Goal: Task Accomplishment & Management: Use online tool/utility

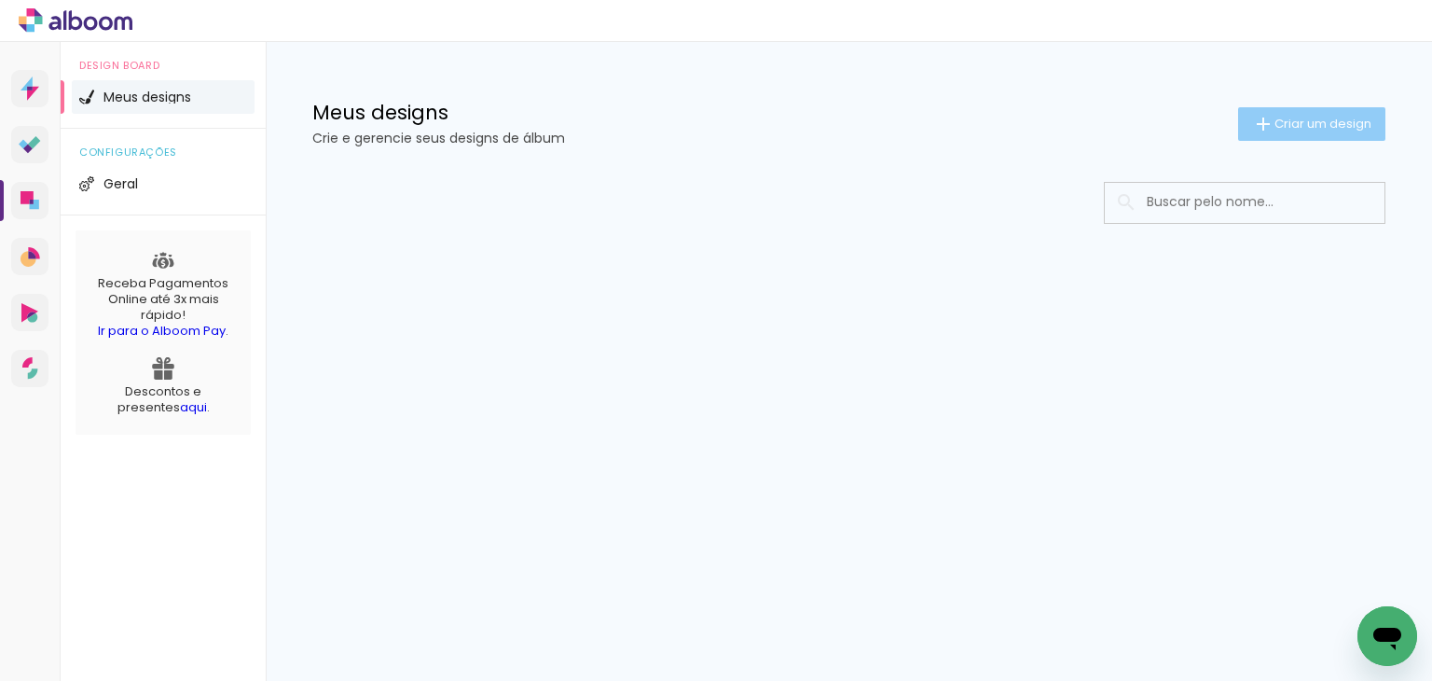
click at [1333, 117] on span "Criar um design" at bounding box center [1323, 123] width 97 height 12
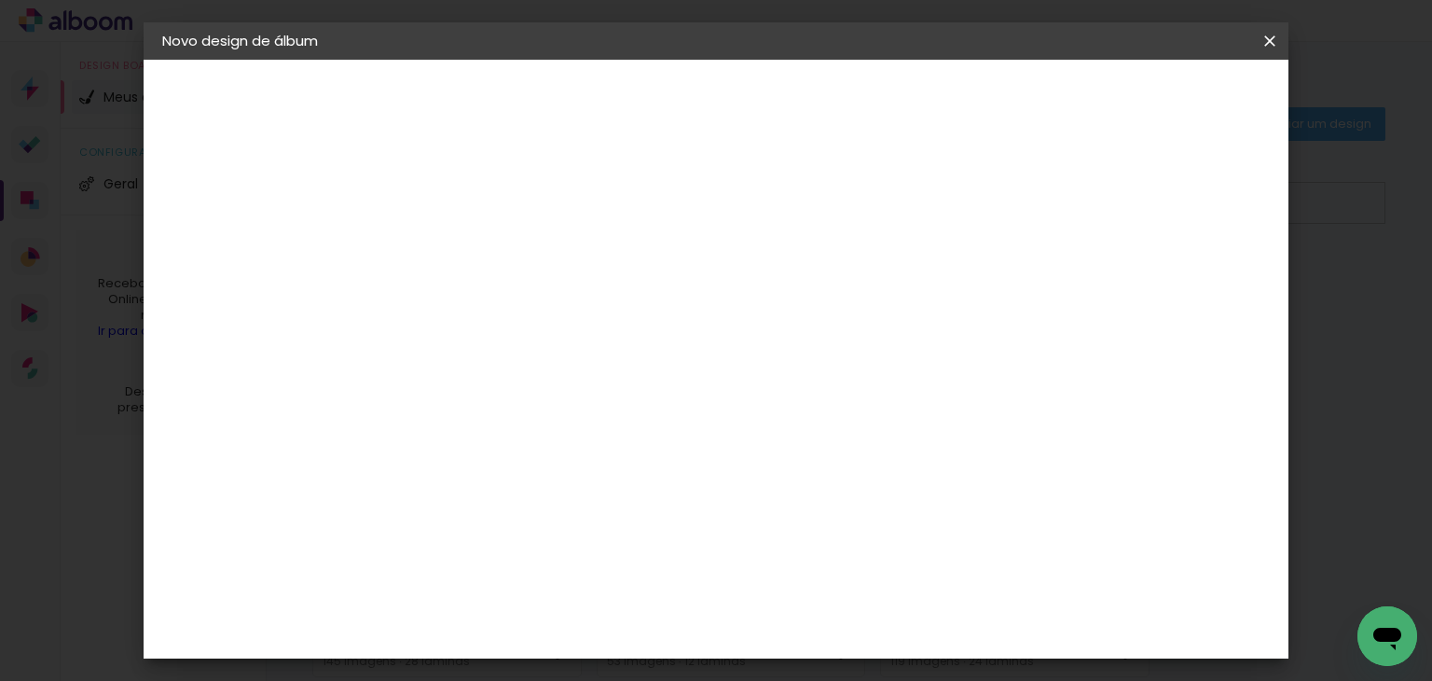
click at [0, 0] on div at bounding box center [0, 0] width 0 height 0
click at [467, 247] on input at bounding box center [467, 250] width 0 height 29
type input "c"
type input "[PERSON_NAME] 50"
type paper-input "[PERSON_NAME] 50"
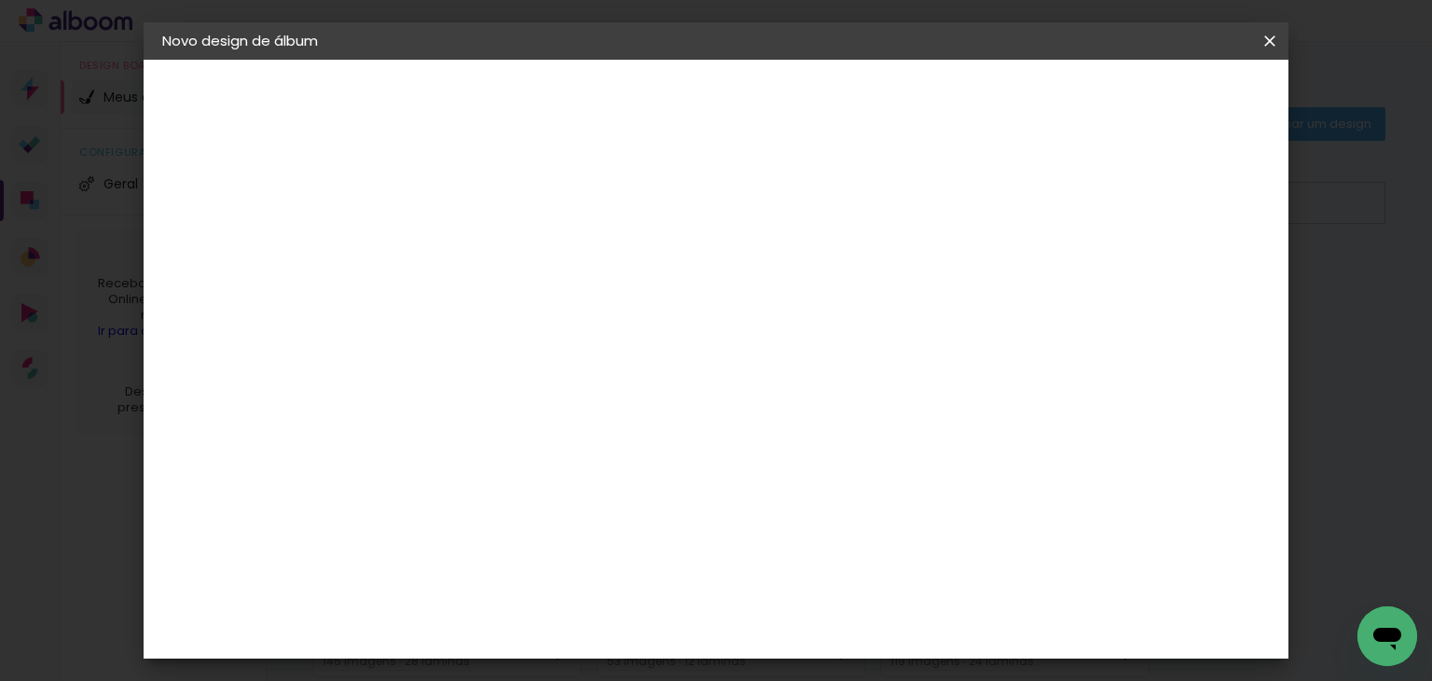
click at [0, 0] on slot "Avançar" at bounding box center [0, 0] width 0 height 0
click at [491, 604] on paper-item "Go image" at bounding box center [514, 628] width 201 height 48
click at [844, 81] on header "Fornecedor Escolha um fornecedor ou avance com o tamanho livre. Voltar Avançar" at bounding box center [615, 115] width 458 height 111
click at [816, 88] on paper-button "Avançar" at bounding box center [769, 99] width 91 height 32
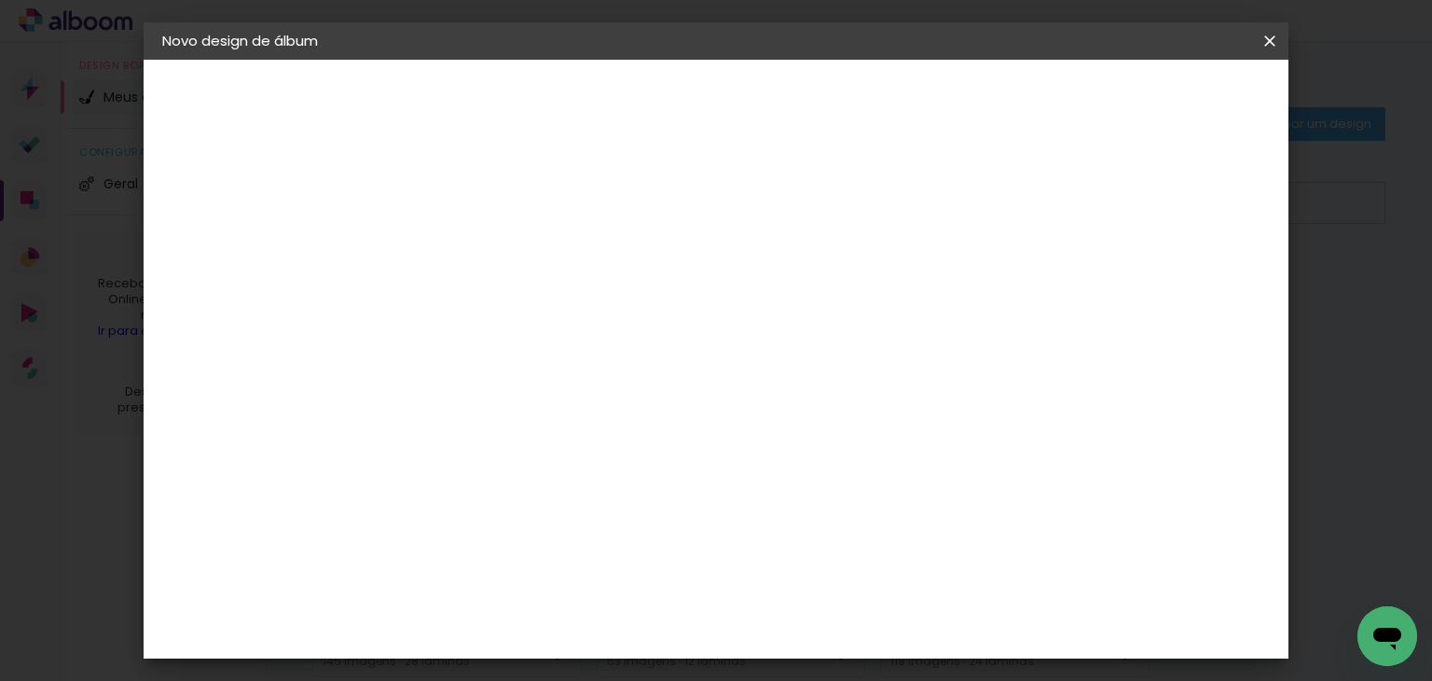
click at [540, 310] on input "text" at bounding box center [503, 324] width 73 height 29
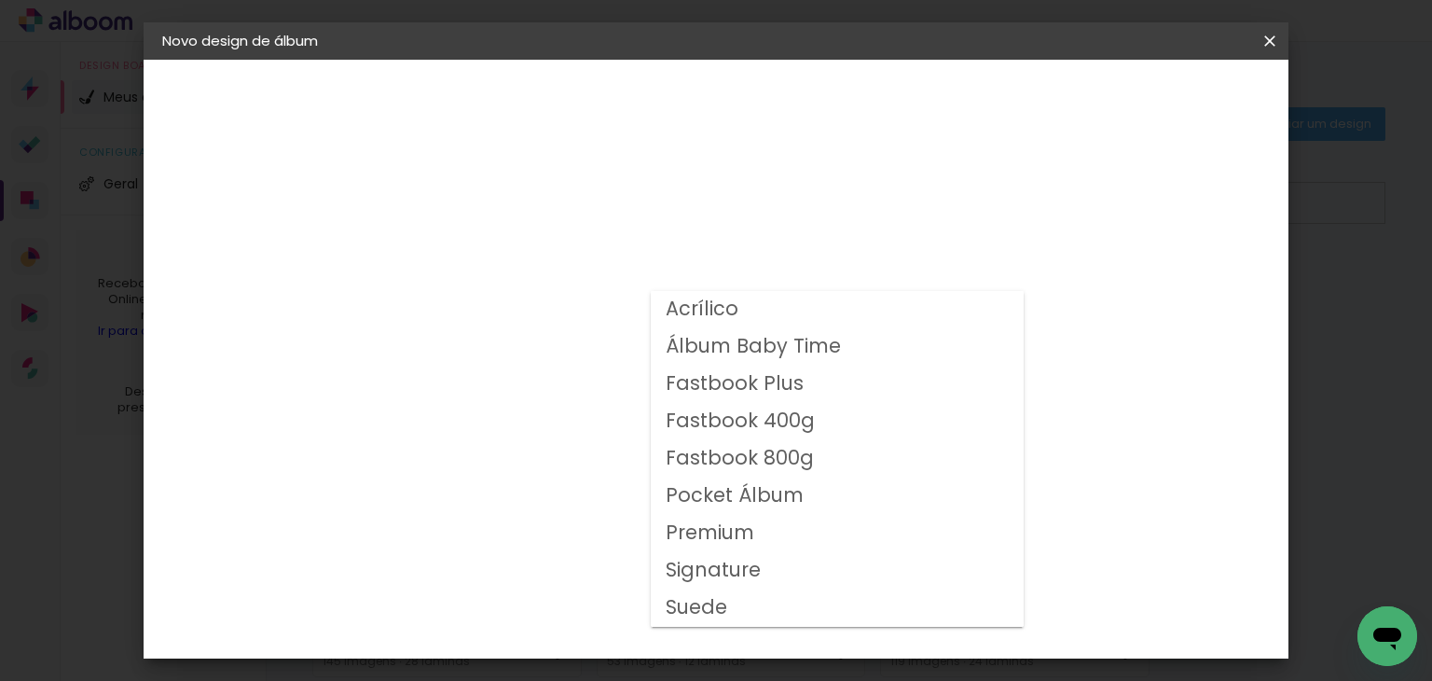
click at [0, 0] on slot "Fastbook 400g" at bounding box center [0, 0] width 0 height 0
type input "Fastbook 400g"
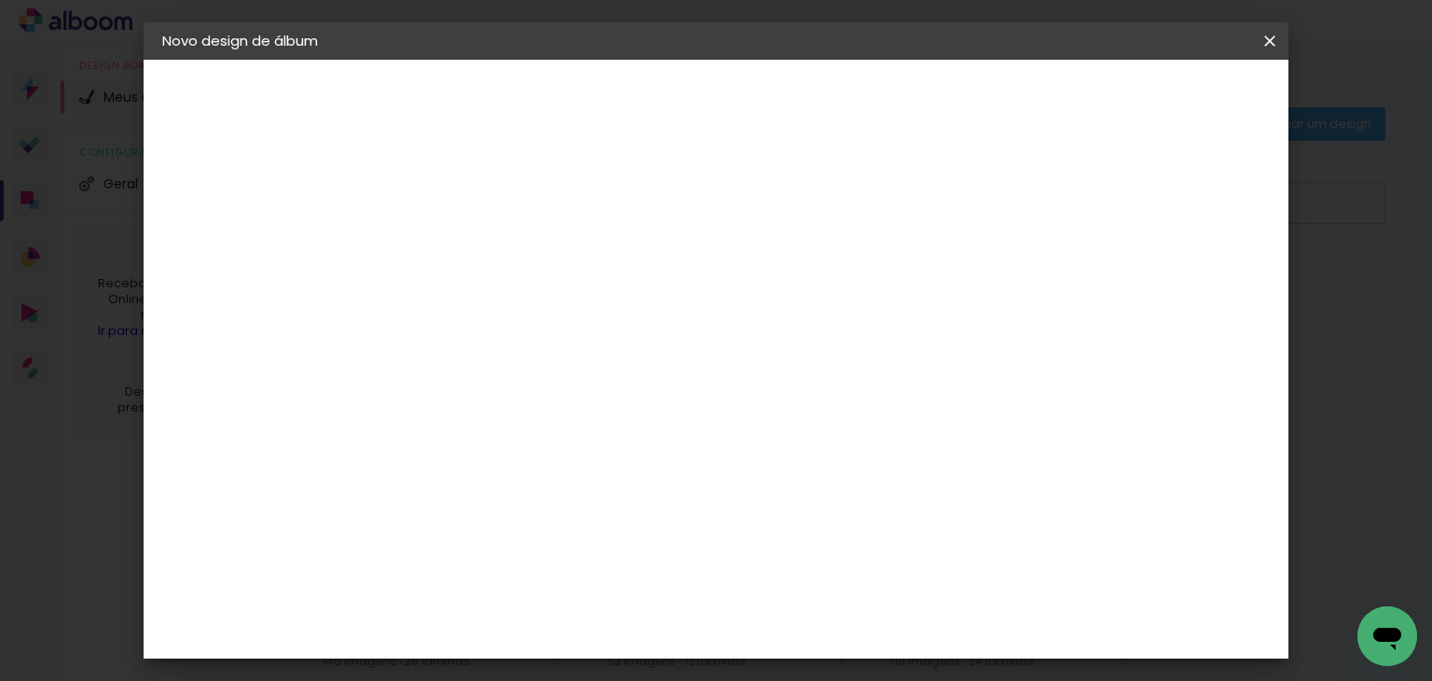
scroll to position [186, 0]
click at [0, 0] on slot "Avançar" at bounding box center [0, 0] width 0 height 0
click at [996, 206] on div "Mostrar sangria" at bounding box center [934, 201] width 124 height 23
type paper-checkbox "on"
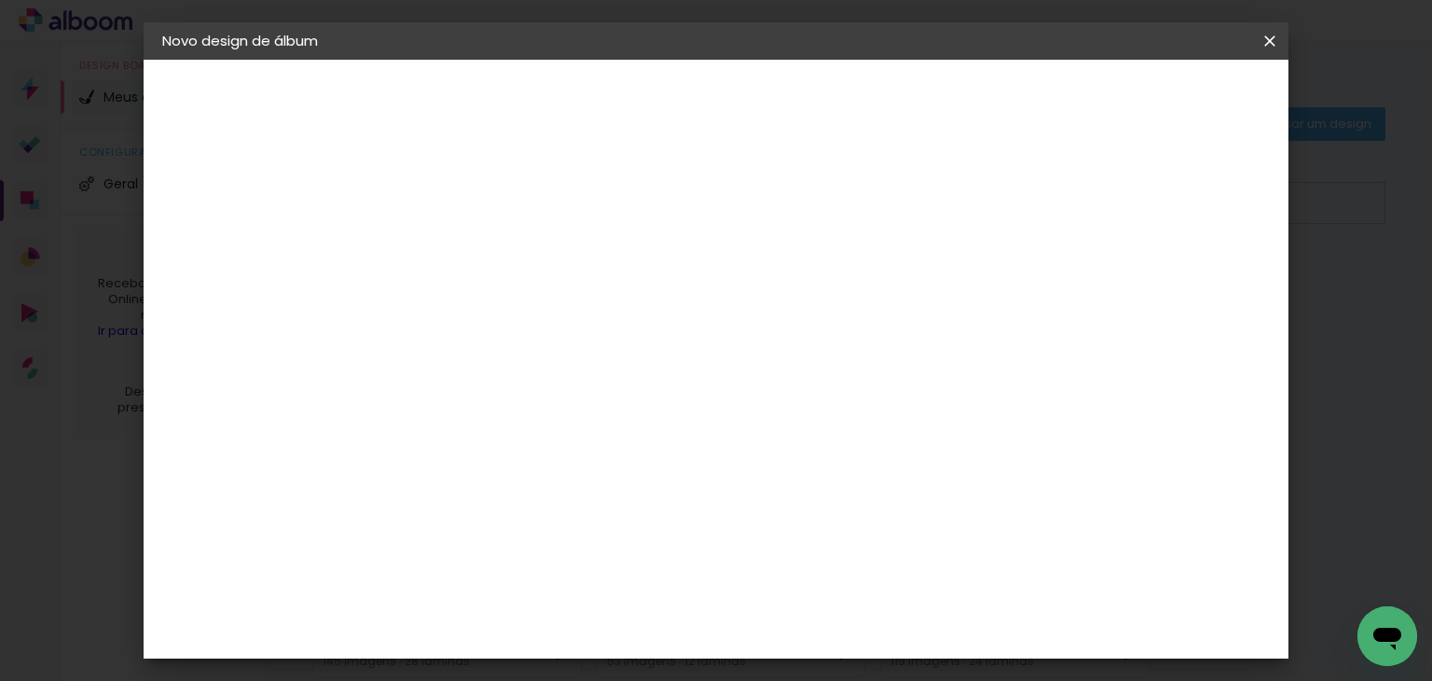
click at [977, 98] on span "Iniciar design" at bounding box center [934, 98] width 85 height 13
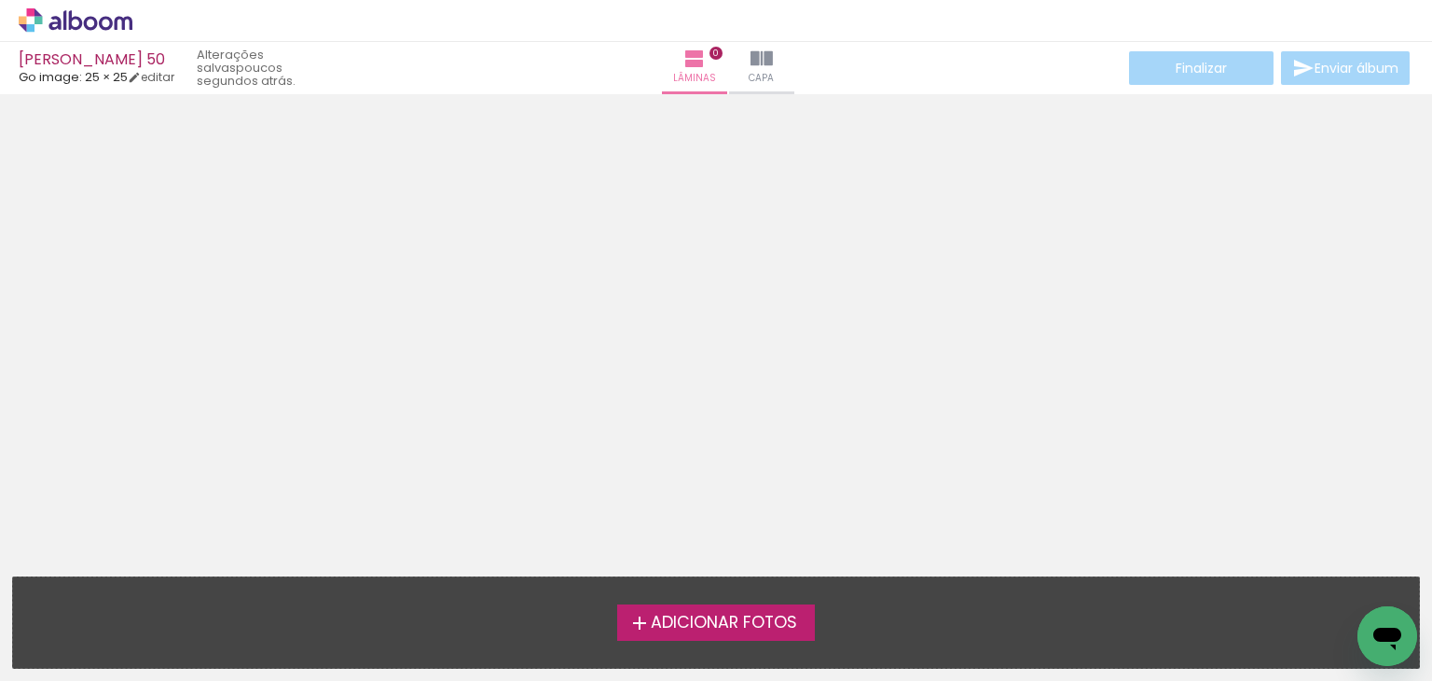
click at [623, 626] on label "Adicionar Fotos" at bounding box center [716, 621] width 199 height 35
click at [0, 0] on input "file" at bounding box center [0, 0] width 0 height 0
click at [710, 628] on span "Adicionar Fotos" at bounding box center [724, 622] width 146 height 17
click at [0, 0] on input "file" at bounding box center [0, 0] width 0 height 0
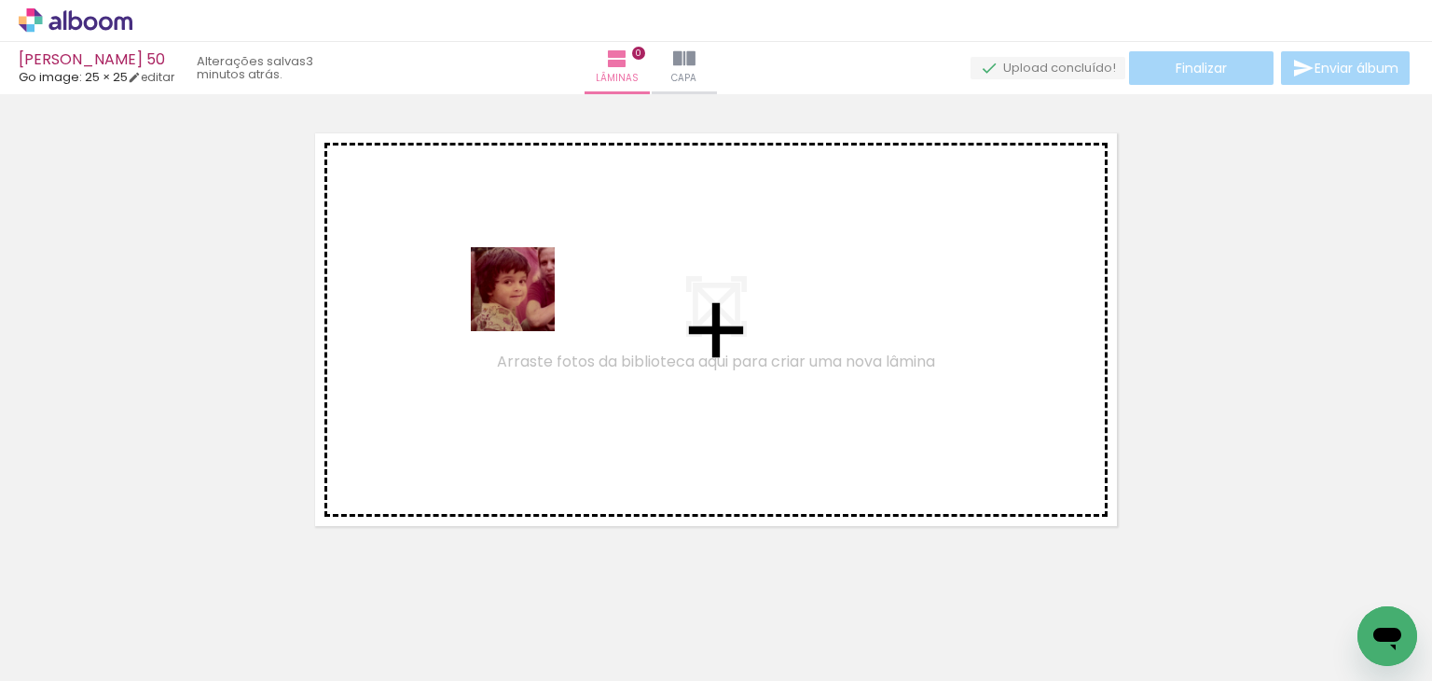
drag, startPoint x: 320, startPoint y: 613, endPoint x: 527, endPoint y: 303, distance: 372.4
click at [527, 303] on quentale-workspace at bounding box center [716, 340] width 1432 height 681
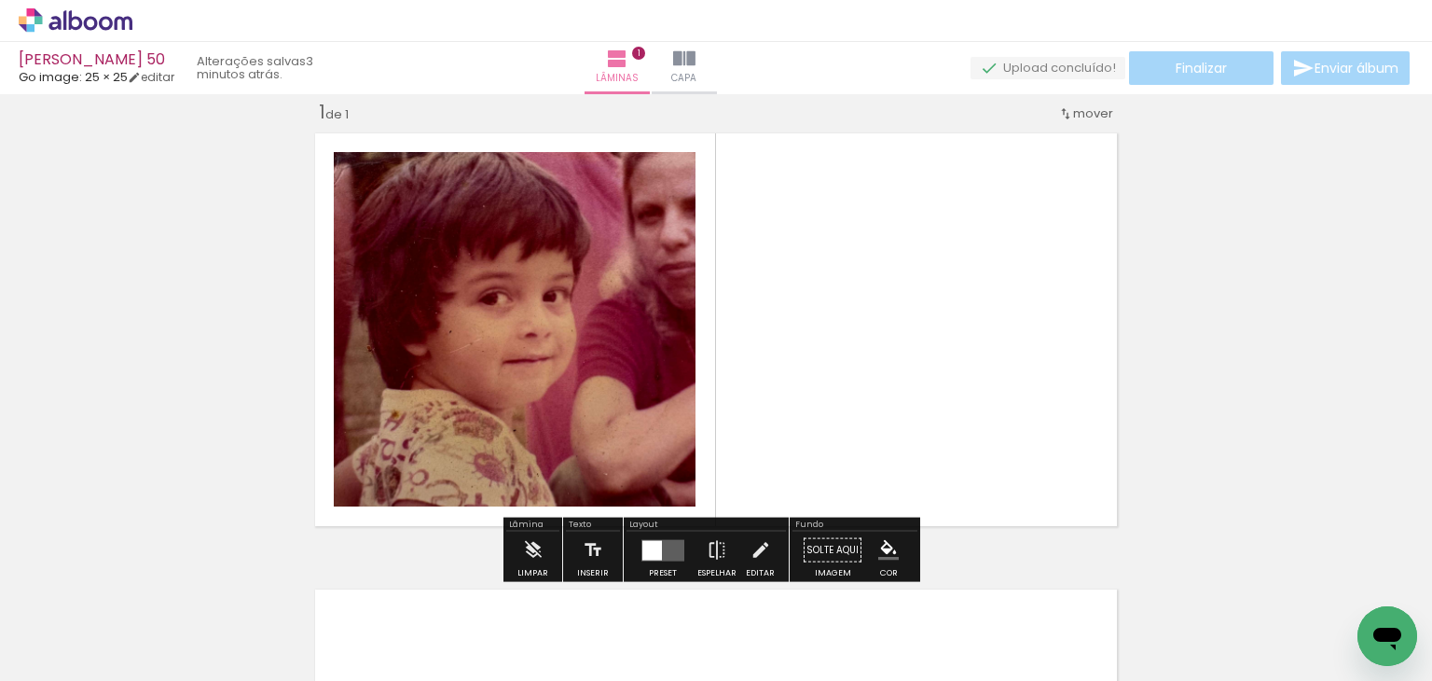
scroll to position [23, 0]
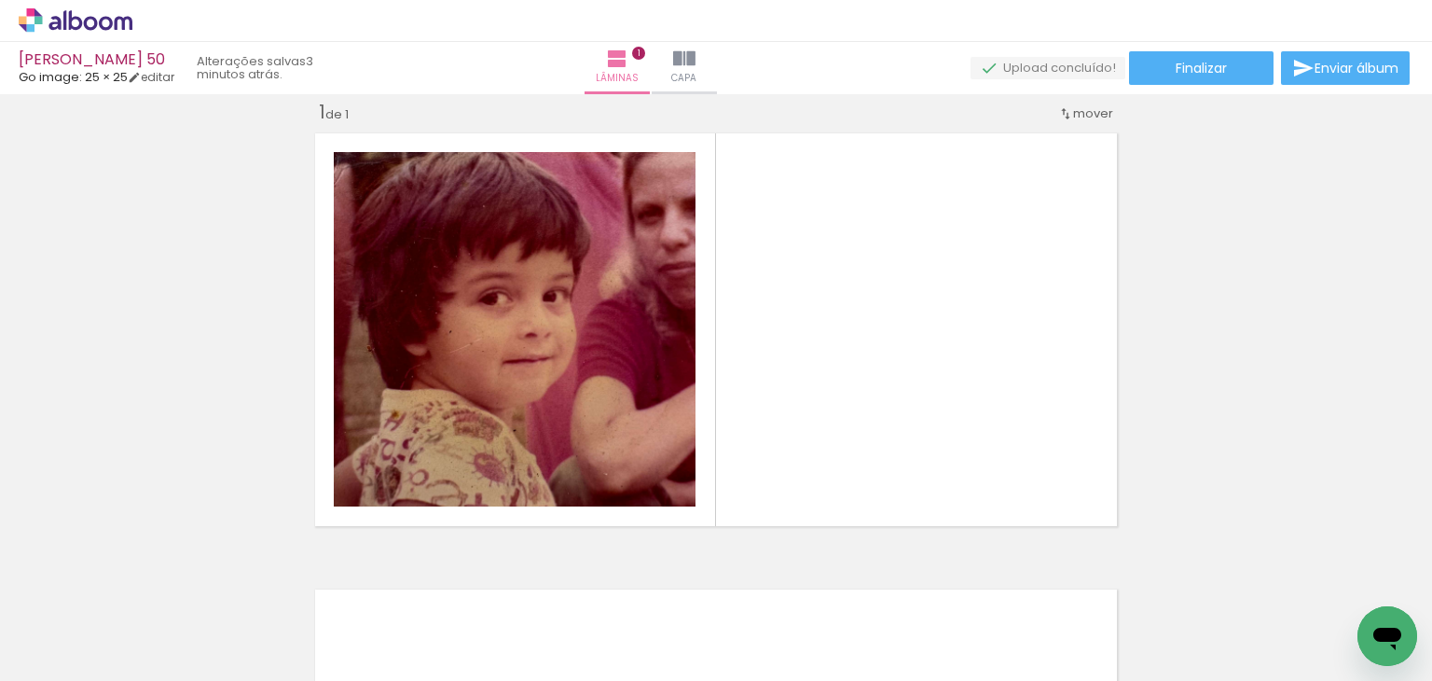
drag, startPoint x: 531, startPoint y: 640, endPoint x: 866, endPoint y: 393, distance: 416.0
click at [866, 393] on quentale-workspace at bounding box center [716, 340] width 1432 height 681
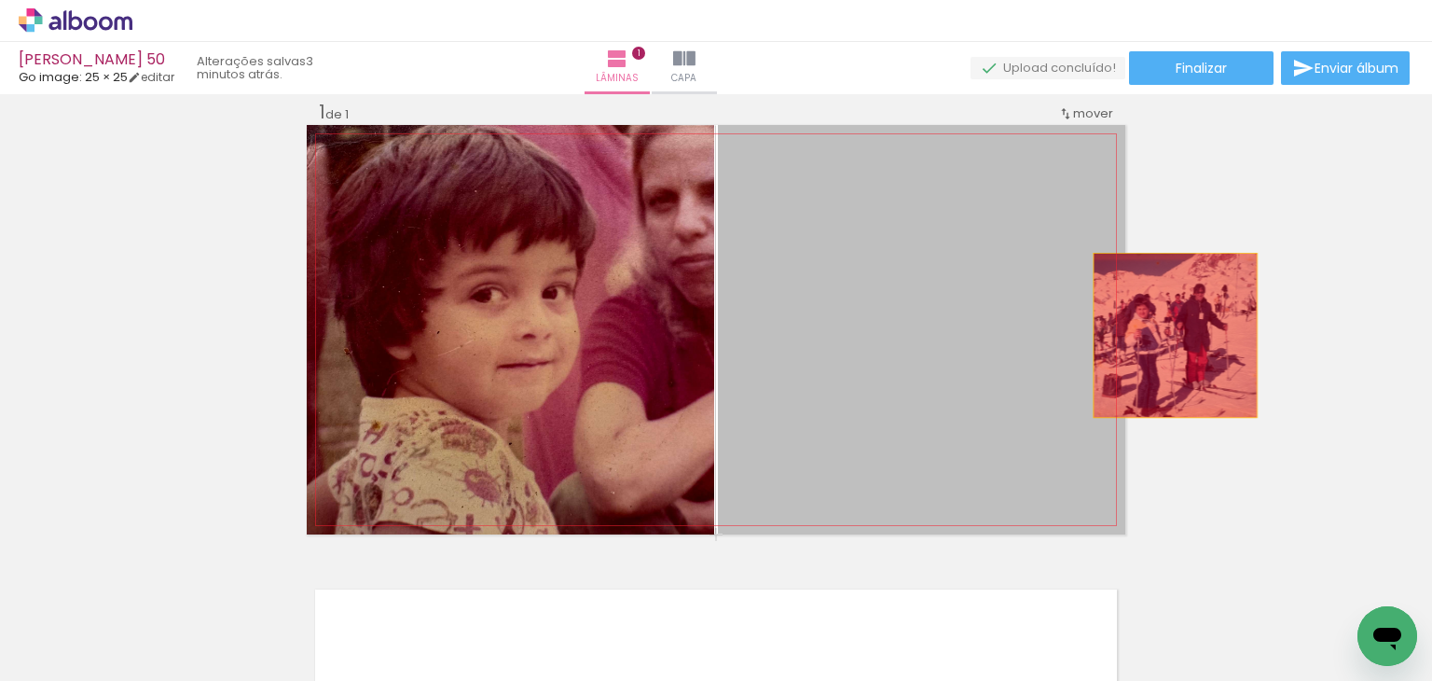
drag, startPoint x: 1051, startPoint y: 396, endPoint x: 1168, endPoint y: 335, distance: 132.6
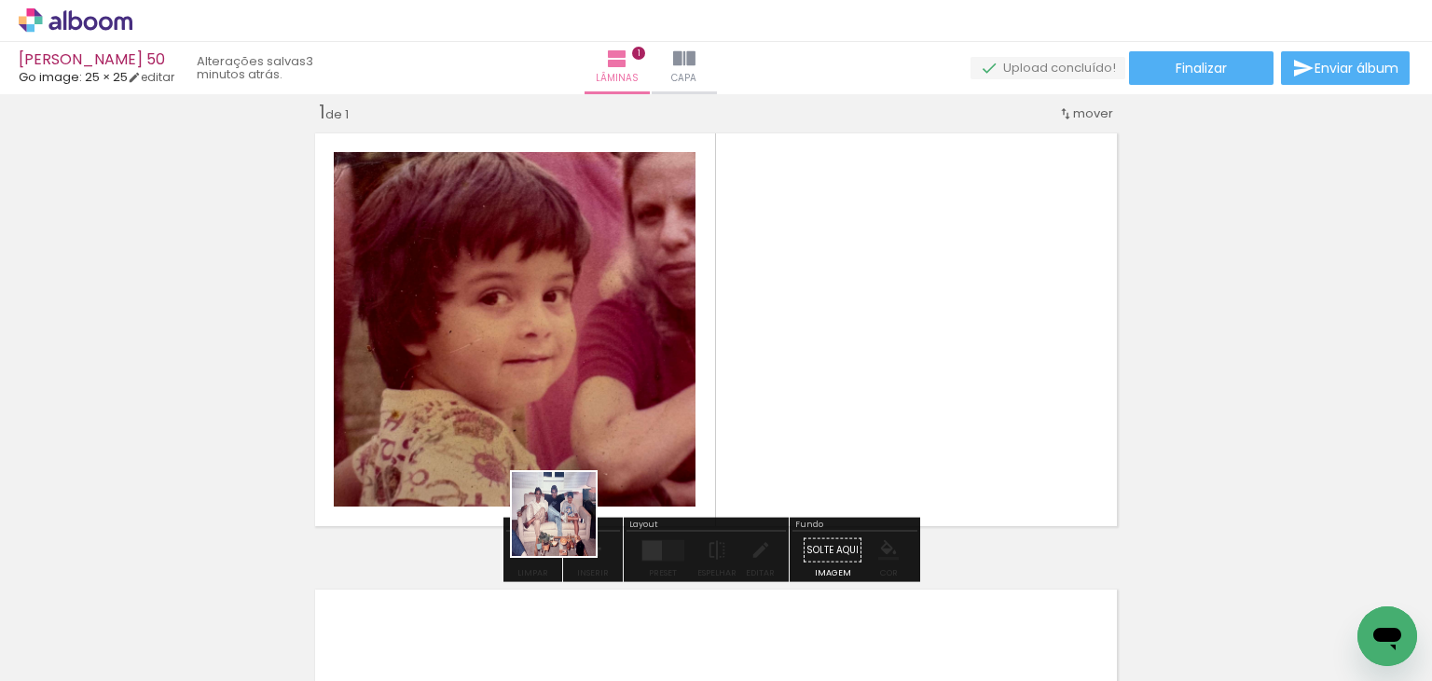
drag, startPoint x: 439, startPoint y: 637, endPoint x: 807, endPoint y: 362, distance: 458.9
click at [807, 362] on quentale-workspace at bounding box center [716, 340] width 1432 height 681
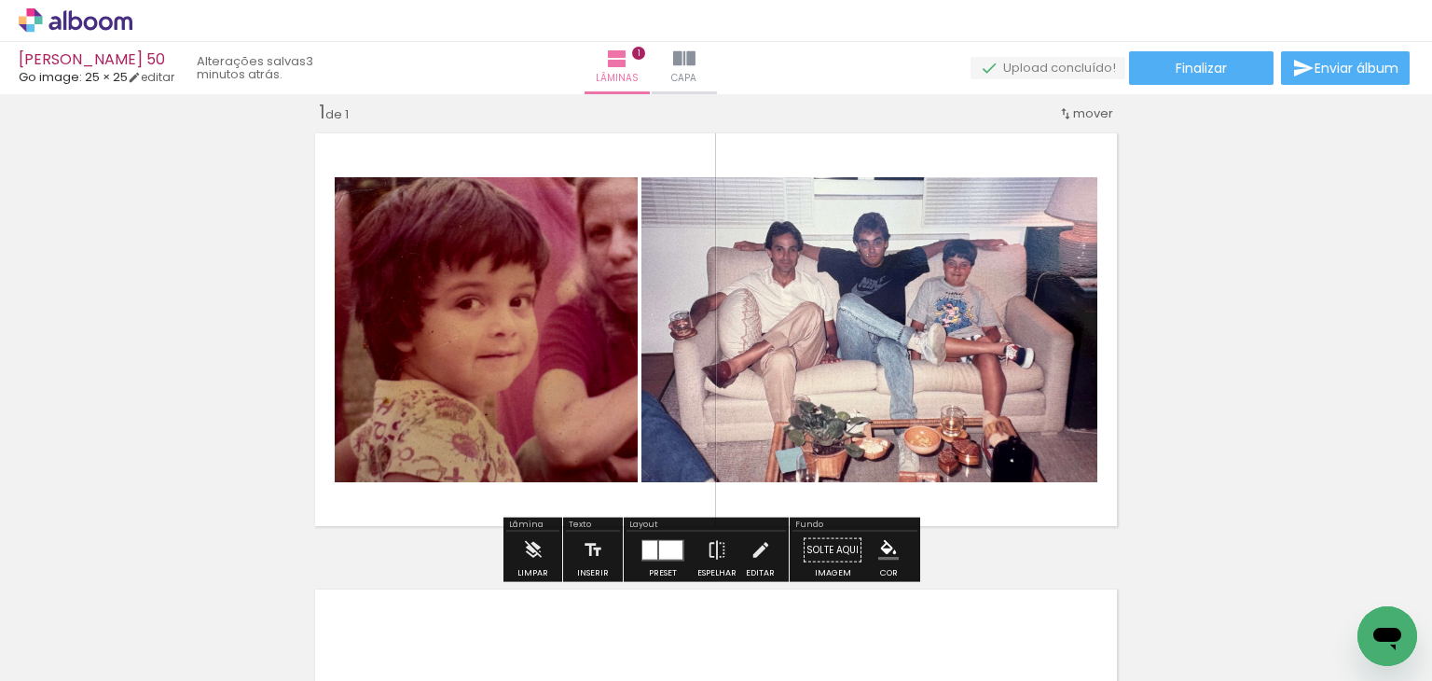
drag, startPoint x: 715, startPoint y: 635, endPoint x: 768, endPoint y: 393, distance: 247.3
click at [767, 396] on quentale-workspace at bounding box center [716, 340] width 1432 height 681
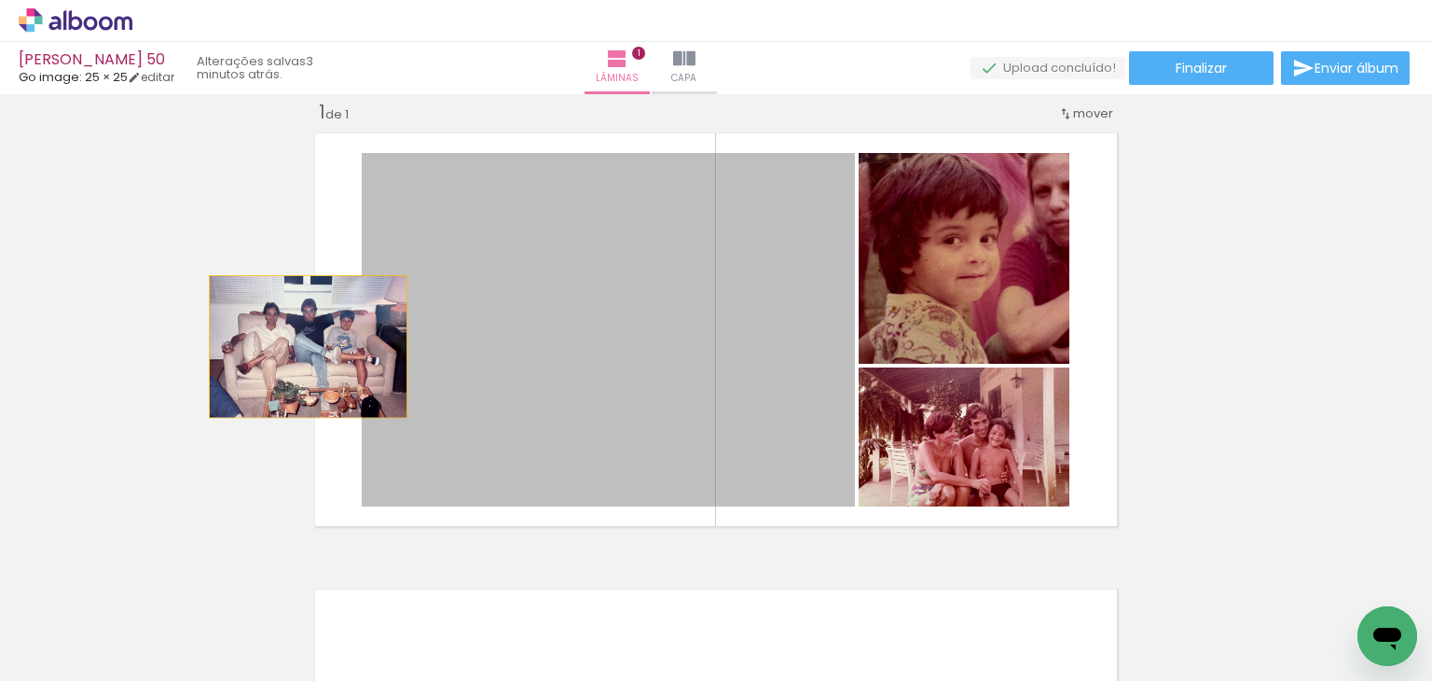
drag, startPoint x: 746, startPoint y: 329, endPoint x: 301, endPoint y: 346, distance: 445.1
click at [307, 346] on quentale-layouter at bounding box center [716, 329] width 819 height 409
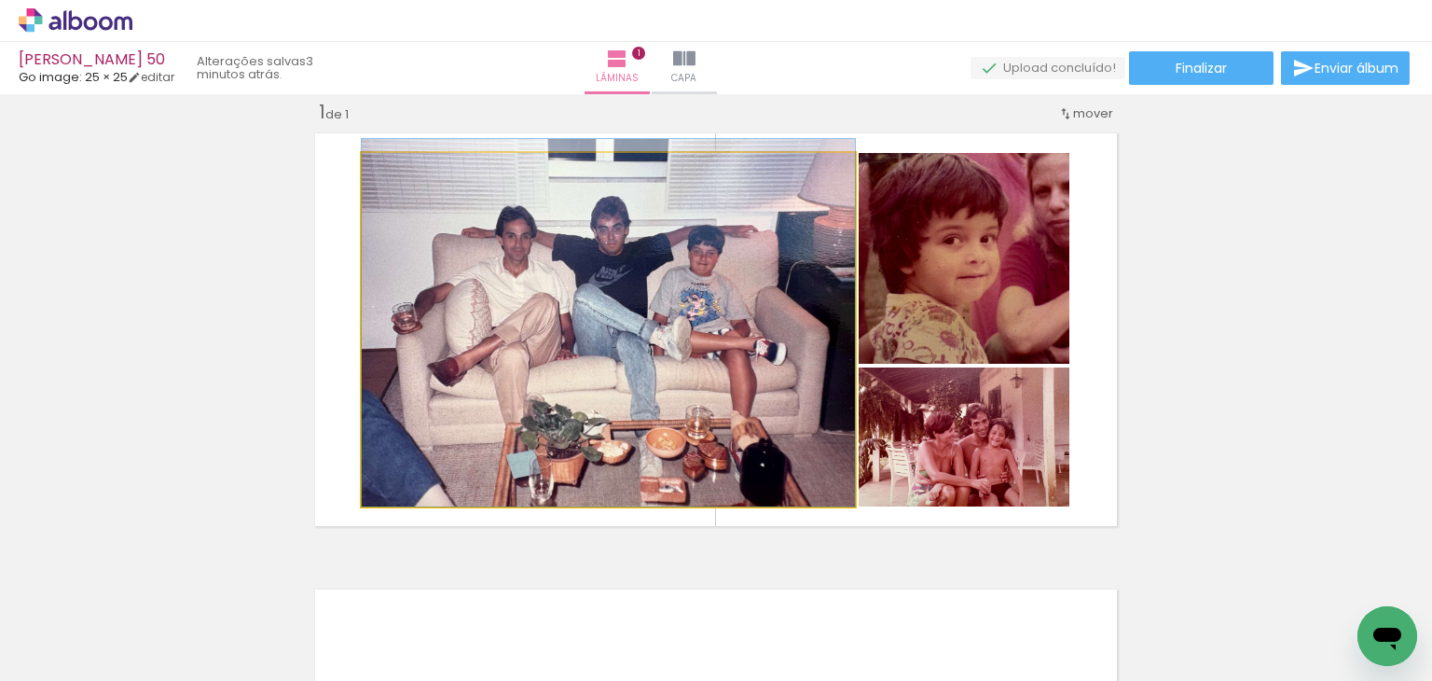
drag, startPoint x: 579, startPoint y: 324, endPoint x: 134, endPoint y: 255, distance: 450.1
click at [134, 255] on div "Inserir lâmina 1 de 1" at bounding box center [716, 533] width 1432 height 913
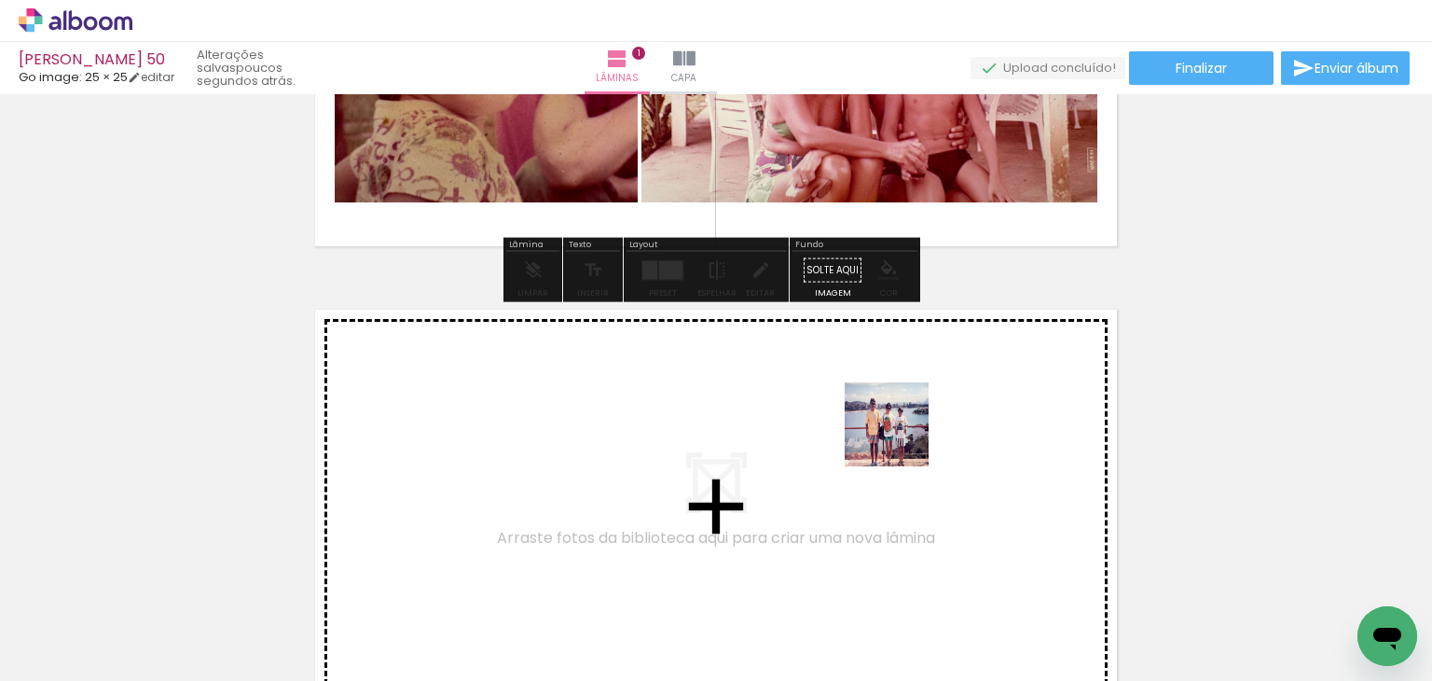
drag, startPoint x: 917, startPoint y: 600, endPoint x: 899, endPoint y: 424, distance: 176.3
click at [899, 424] on quentale-workspace at bounding box center [716, 340] width 1432 height 681
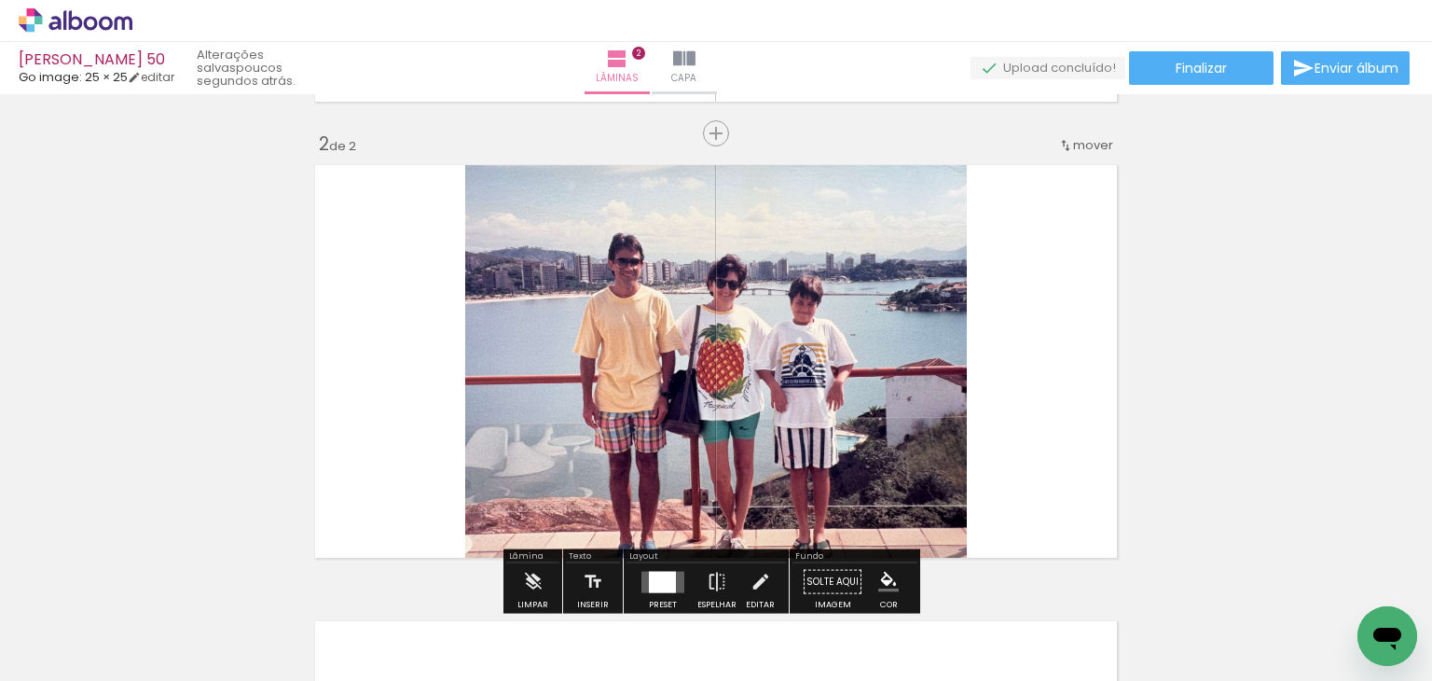
scroll to position [479, 0]
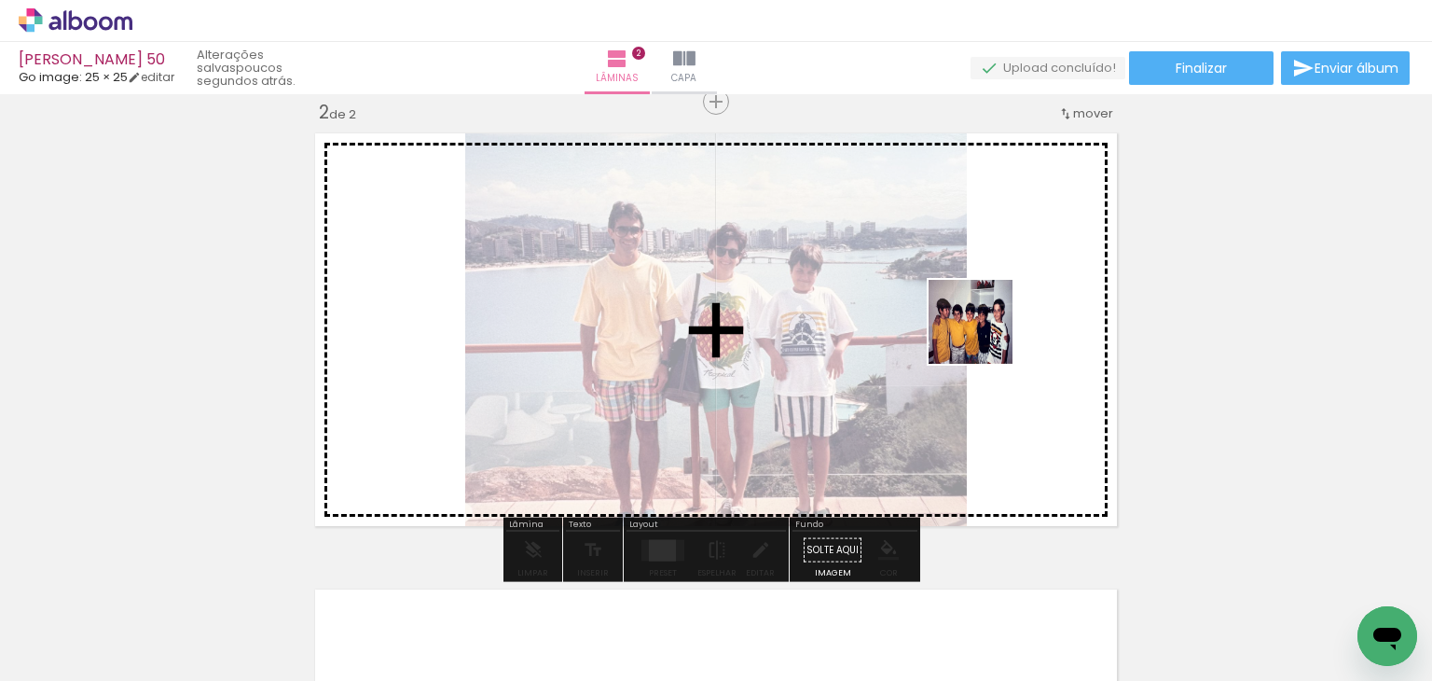
drag, startPoint x: 992, startPoint y: 358, endPoint x: 984, endPoint y: 326, distance: 32.8
click at [984, 326] on quentale-workspace at bounding box center [716, 340] width 1432 height 681
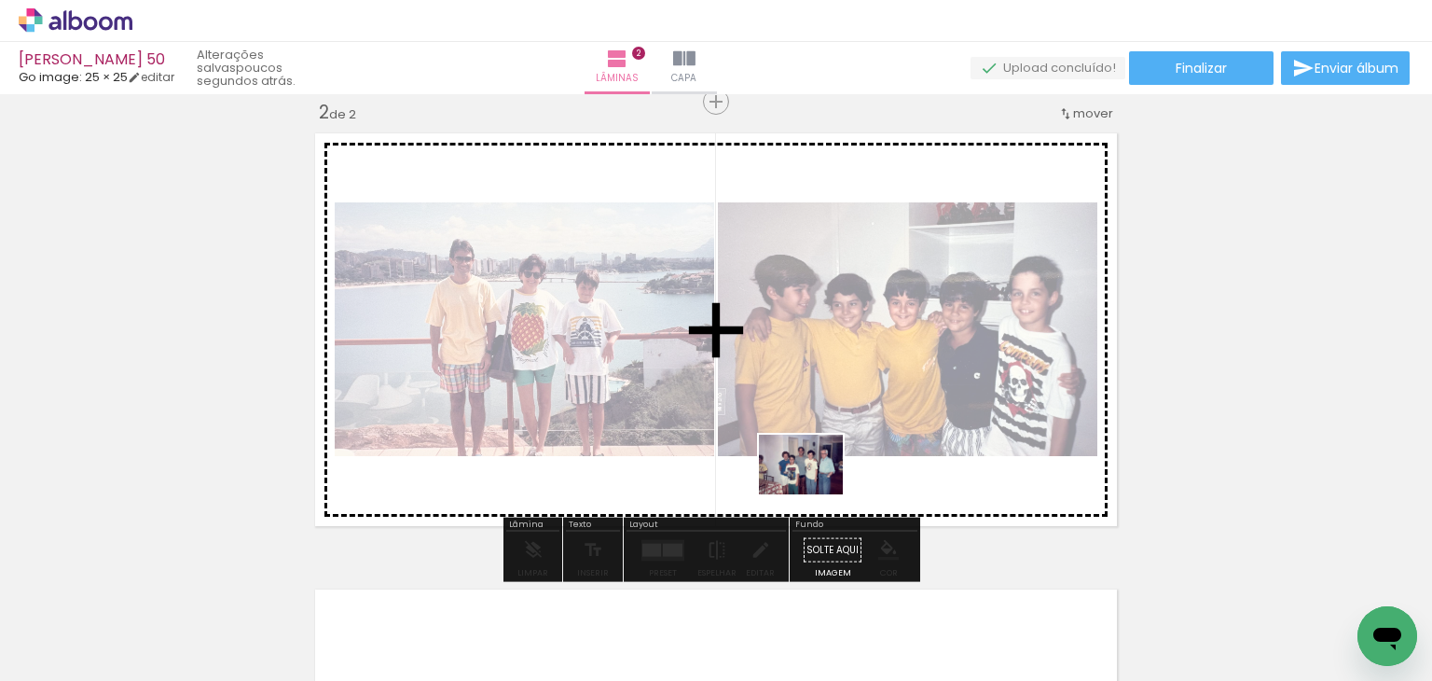
drag, startPoint x: 821, startPoint y: 642, endPoint x: 815, endPoint y: 490, distance: 152.1
click at [815, 490] on quentale-workspace at bounding box center [716, 340] width 1432 height 681
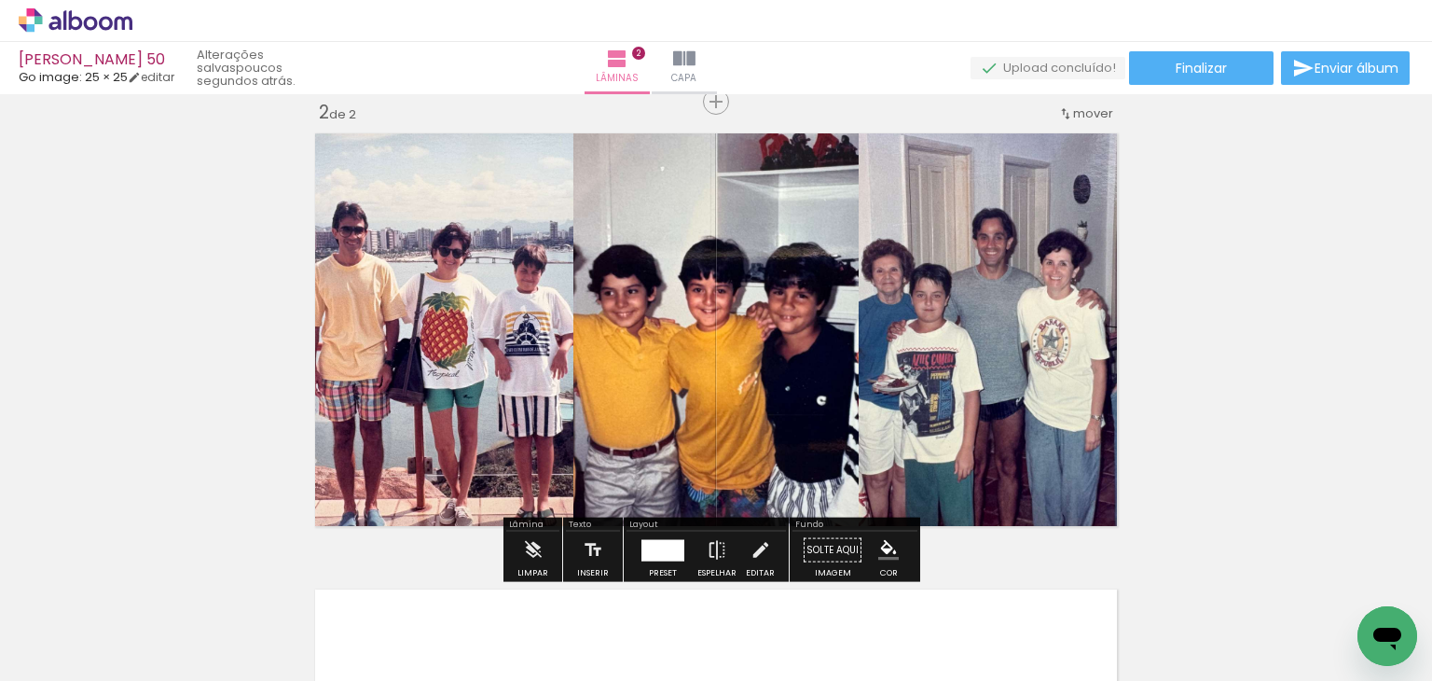
click at [661, 545] on div at bounding box center [663, 549] width 32 height 21
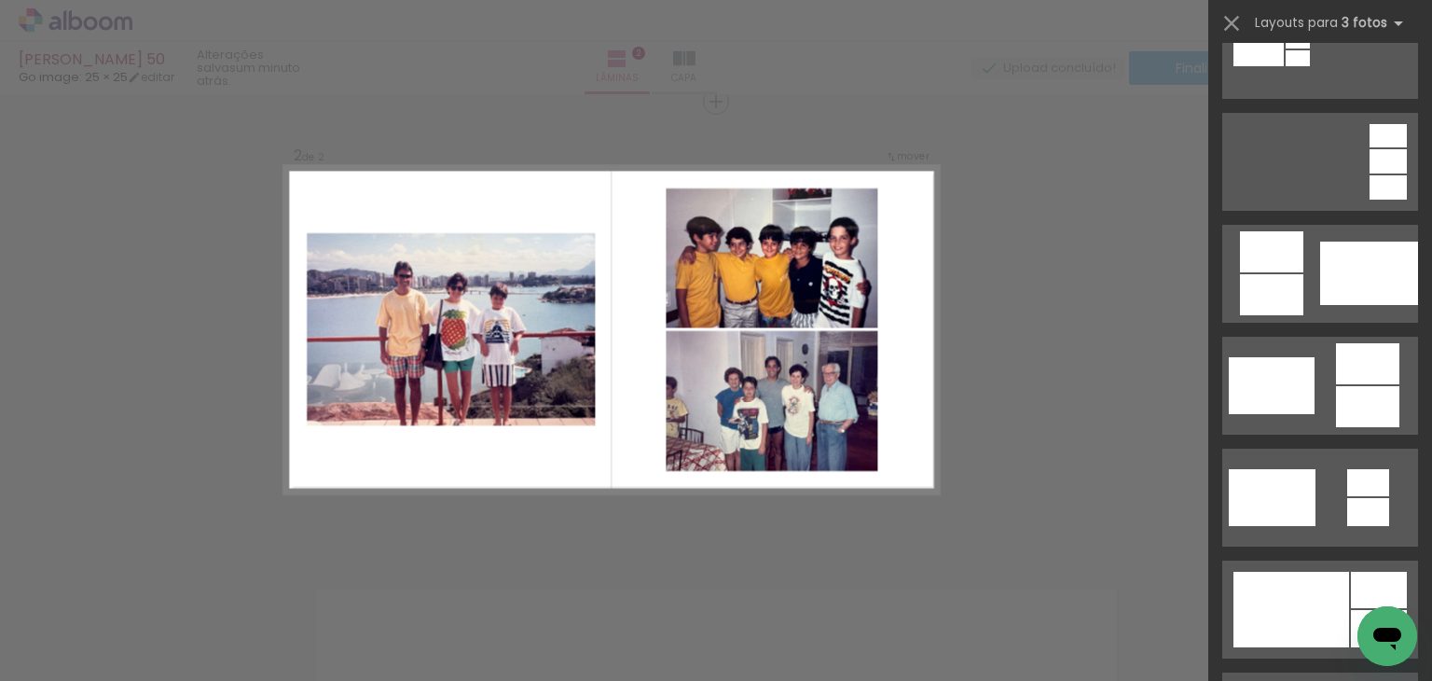
scroll to position [1026, 0]
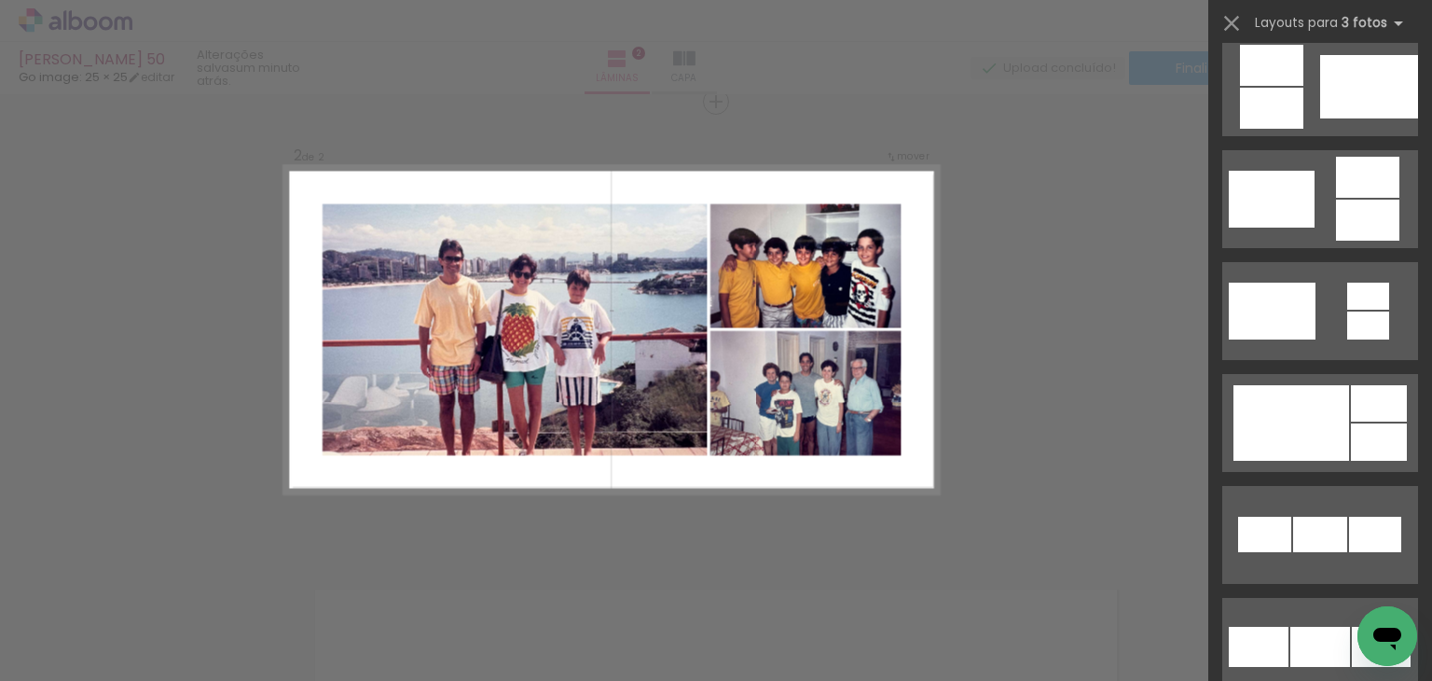
click at [1312, 395] on div at bounding box center [1292, 423] width 116 height 76
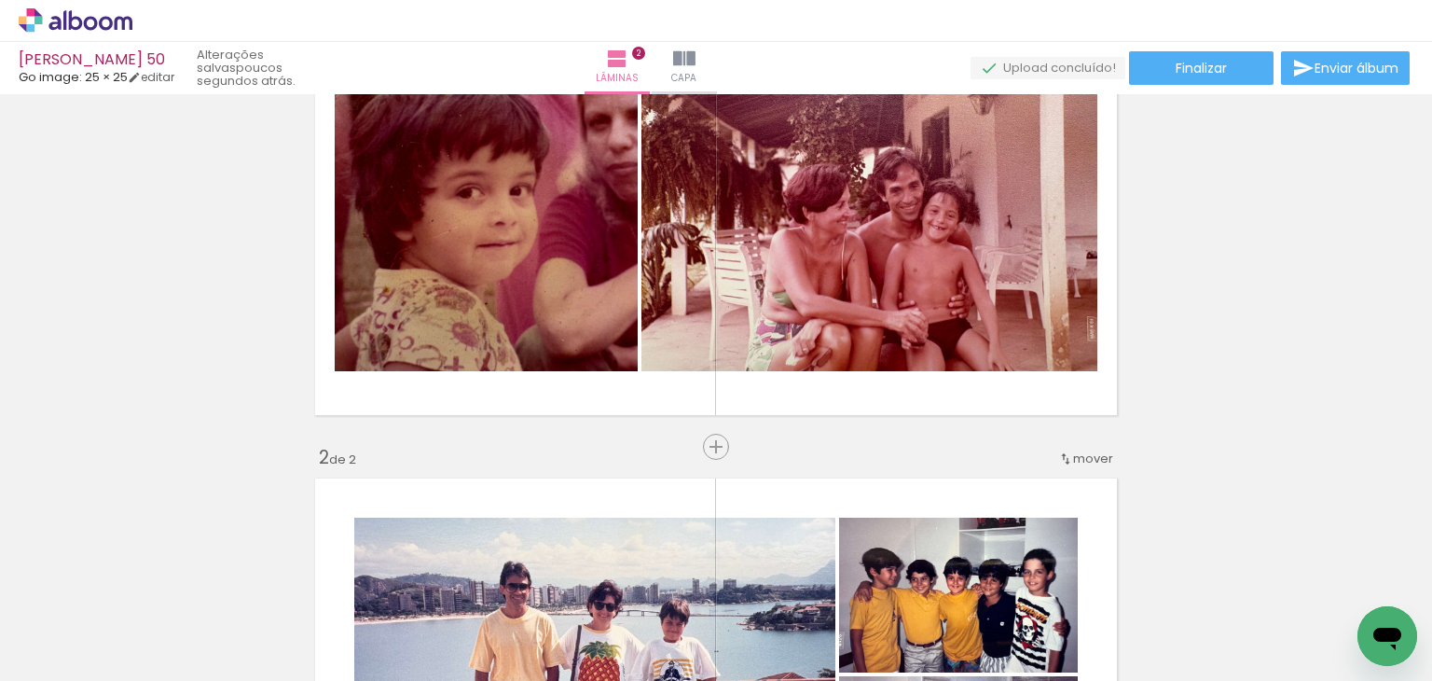
scroll to position [0, 0]
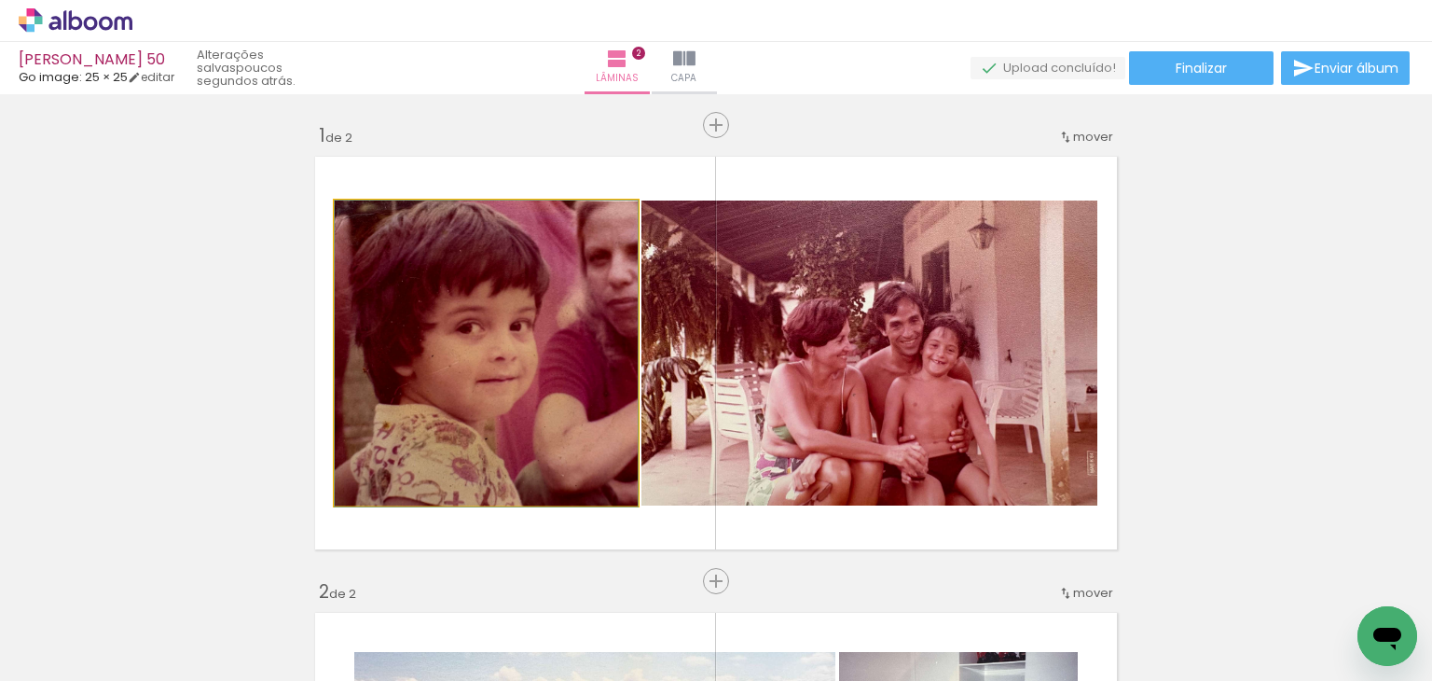
drag, startPoint x: 438, startPoint y: 365, endPoint x: 478, endPoint y: 366, distance: 40.1
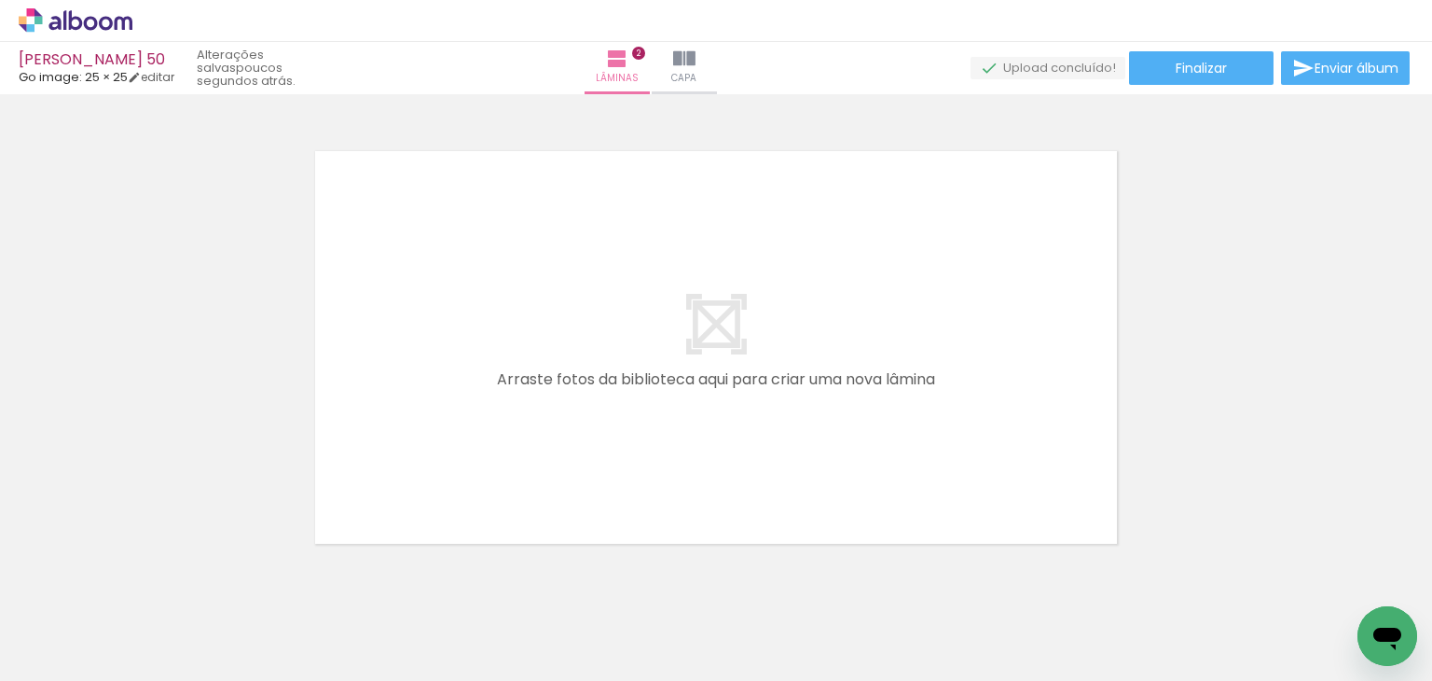
scroll to position [971, 0]
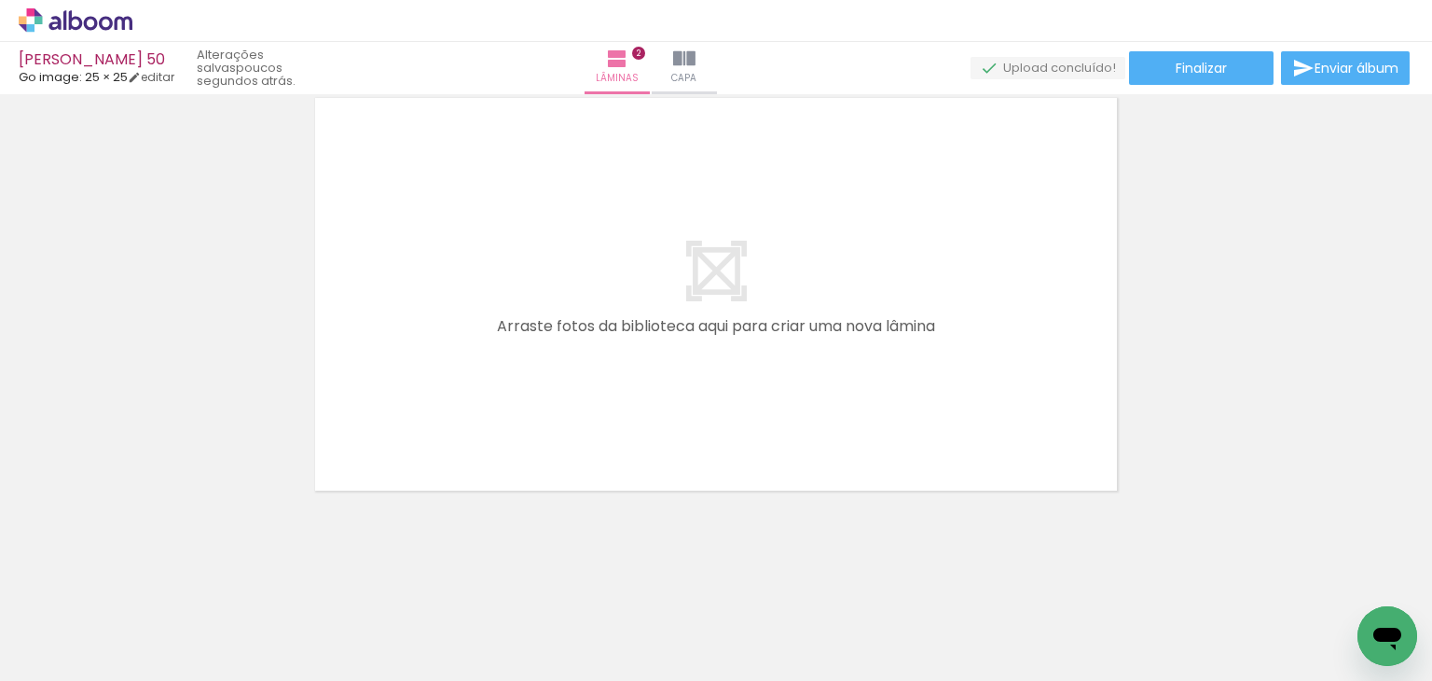
drag, startPoint x: 211, startPoint y: 632, endPoint x: 670, endPoint y: 360, distance: 534.2
click at [656, 282] on quentale-workspace at bounding box center [716, 340] width 1432 height 681
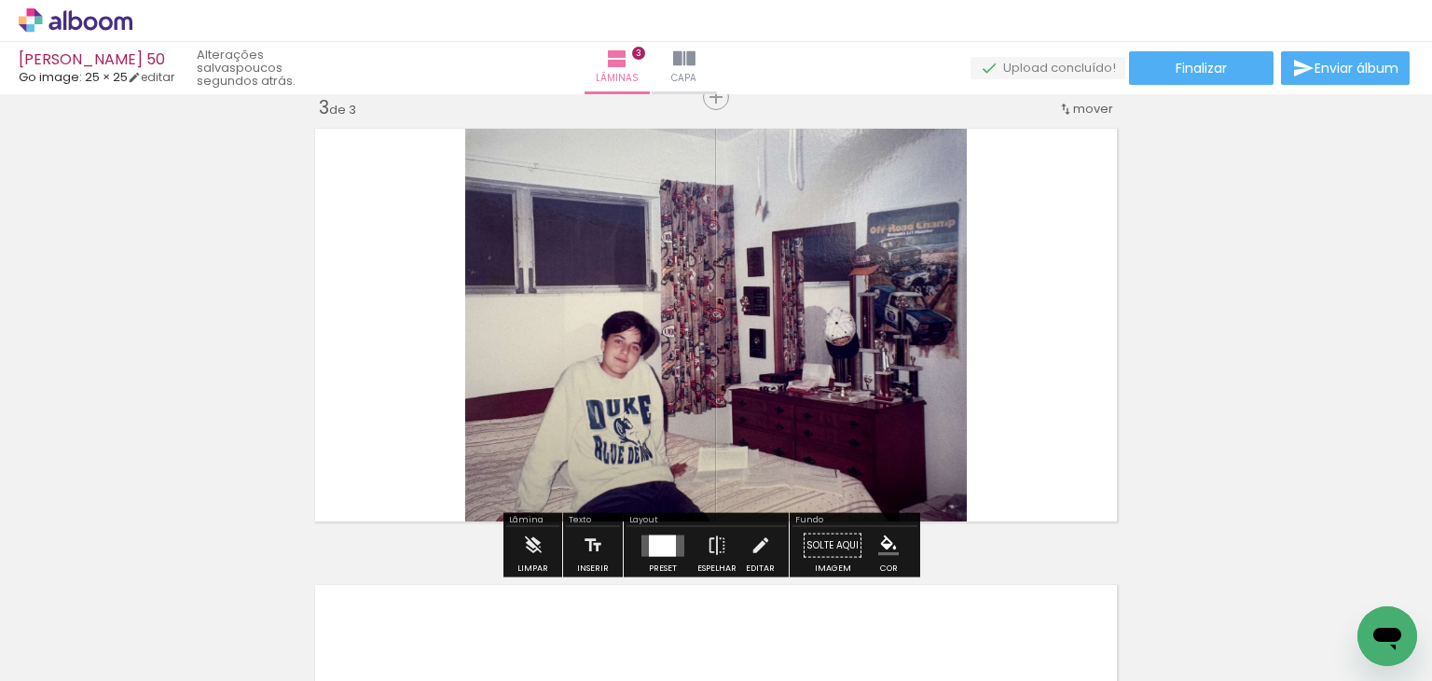
scroll to position [936, 0]
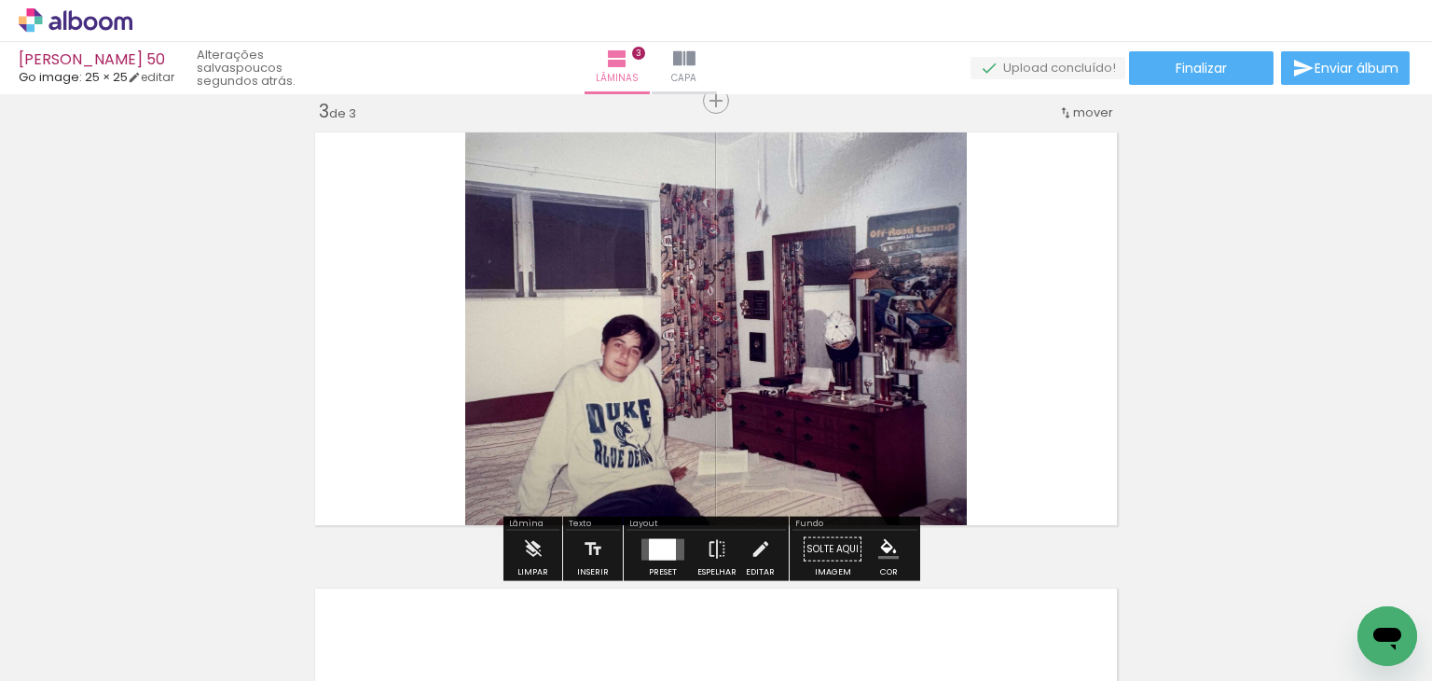
drag, startPoint x: 418, startPoint y: 639, endPoint x: 508, endPoint y: 279, distance: 371.1
click at [507, 279] on quentale-workspace at bounding box center [716, 340] width 1432 height 681
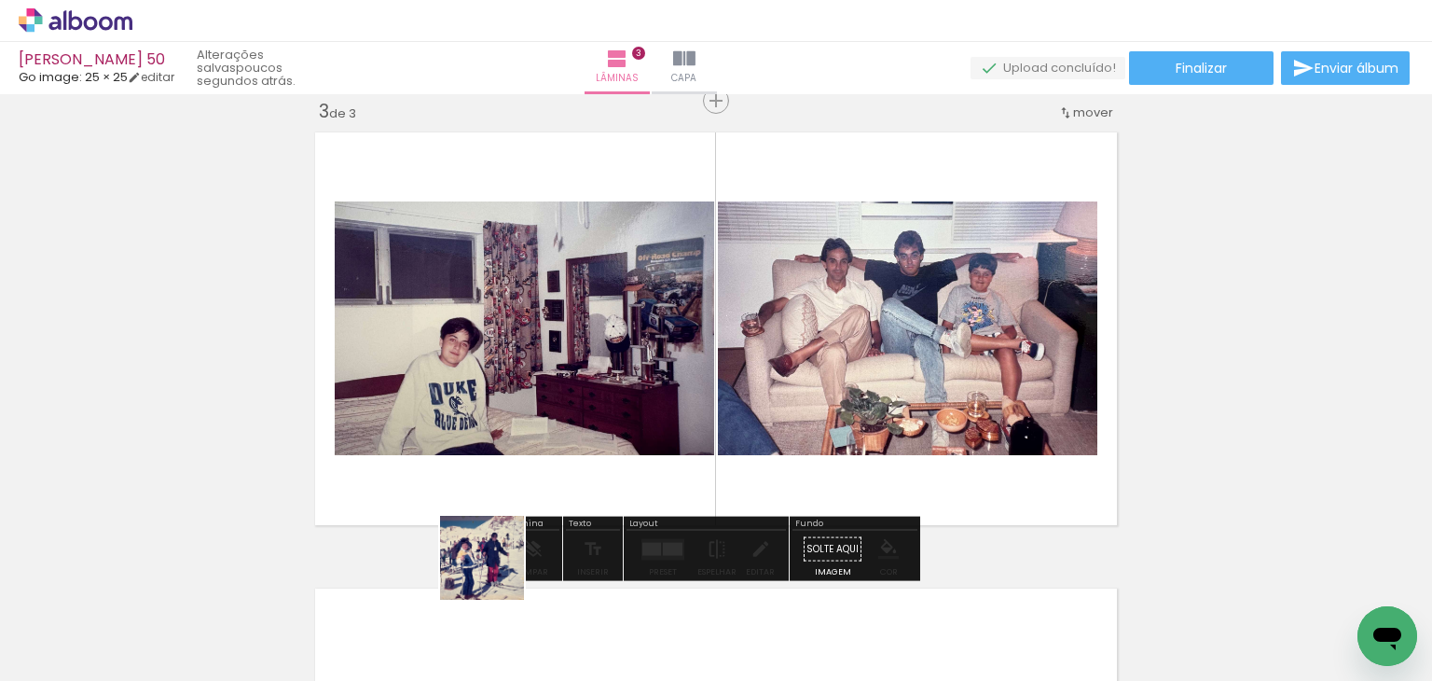
drag, startPoint x: 502, startPoint y: 636, endPoint x: 522, endPoint y: 331, distance: 305.6
click at [522, 333] on quentale-workspace at bounding box center [716, 340] width 1432 height 681
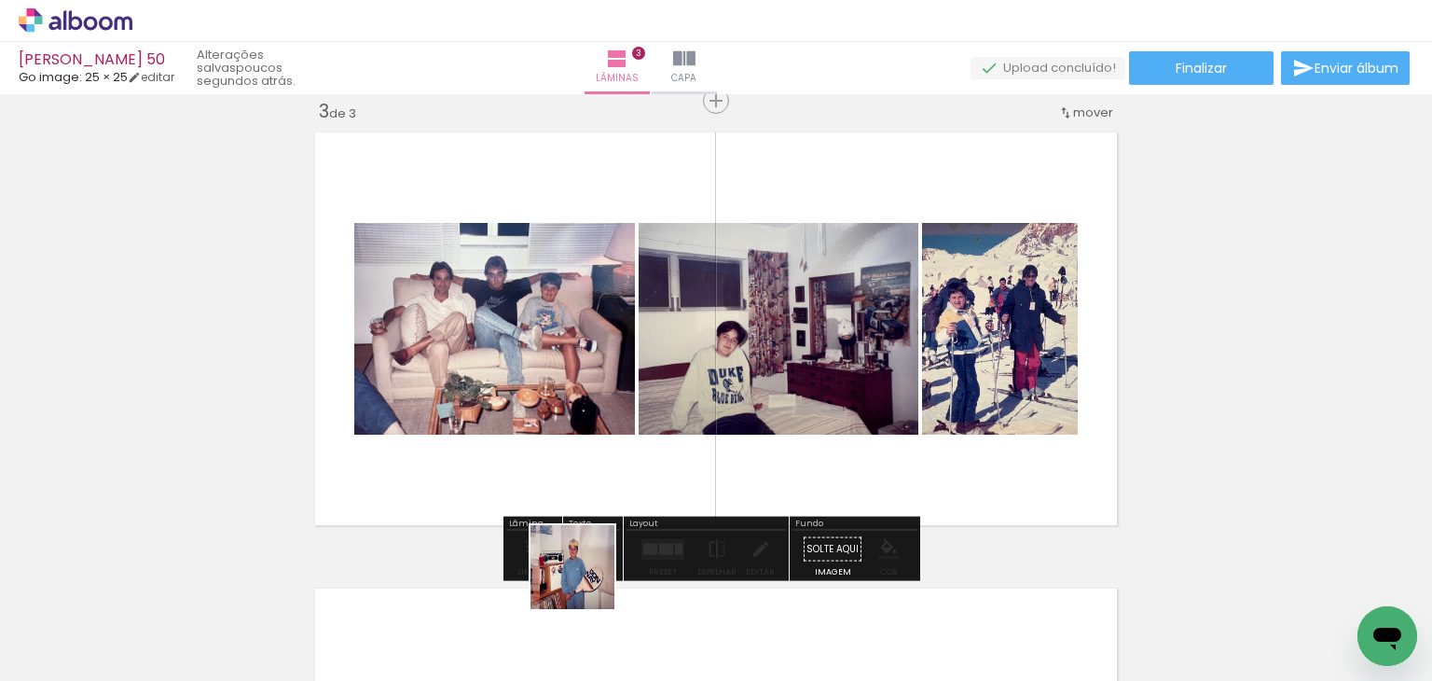
drag, startPoint x: 589, startPoint y: 617, endPoint x: 602, endPoint y: 461, distance: 157.2
click at [602, 461] on quentale-workspace at bounding box center [716, 340] width 1432 height 681
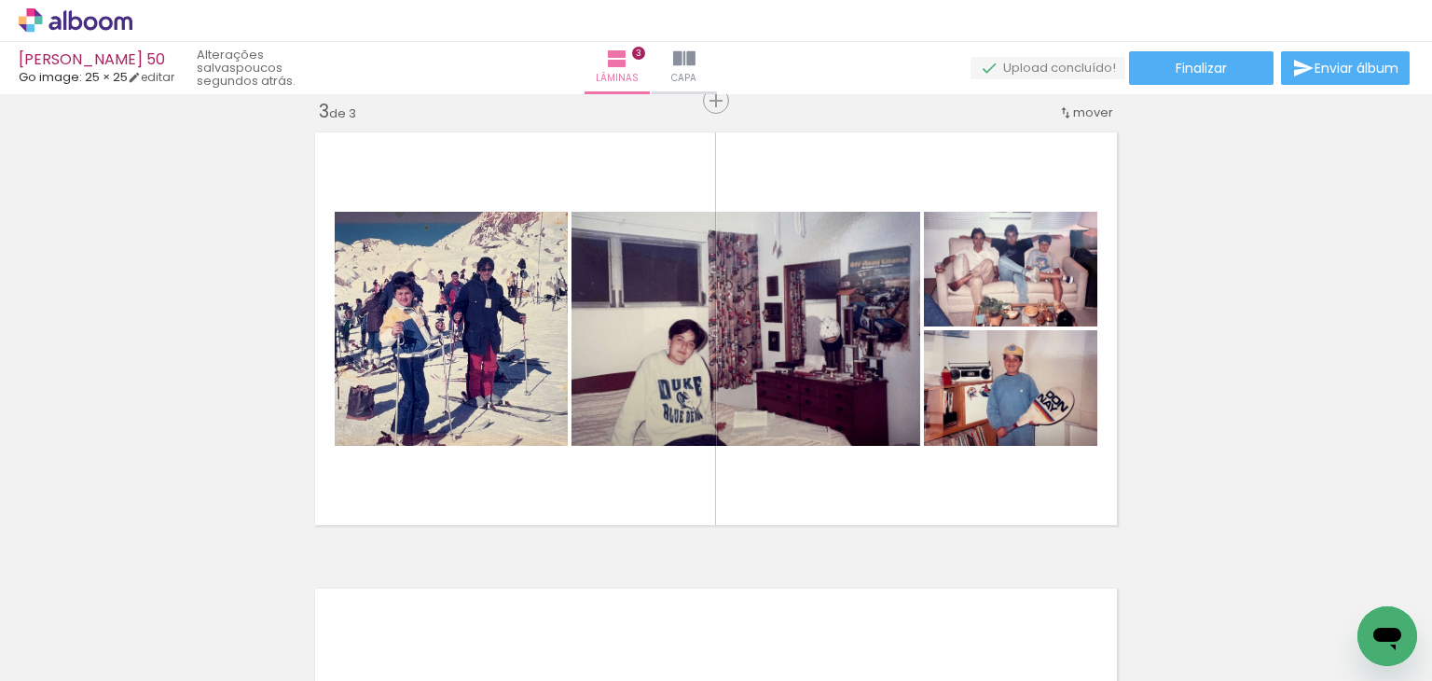
click at [63, 628] on input "Todas as fotos" at bounding box center [52, 624] width 71 height 16
click at [0, 0] on slot "Não utilizadas" at bounding box center [0, 0] width 0 height 0
type input "Não utilizadas"
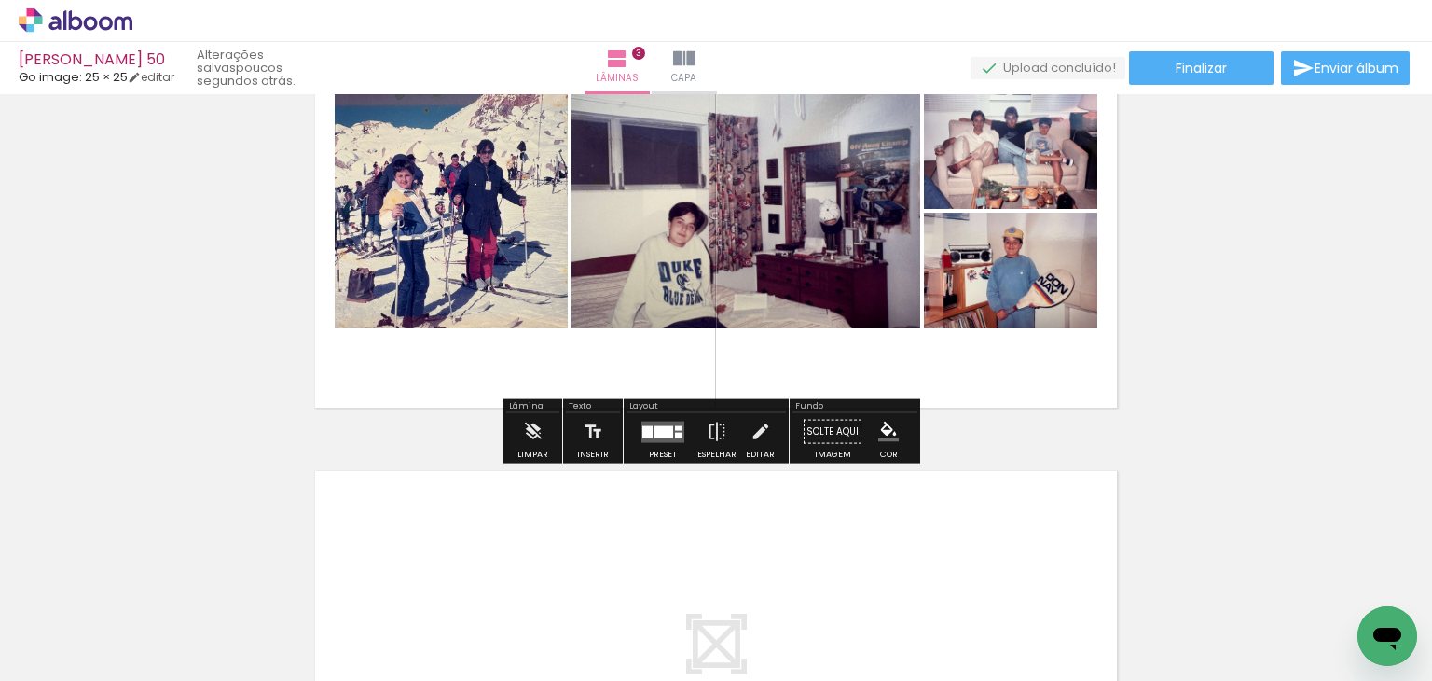
scroll to position [1026, 0]
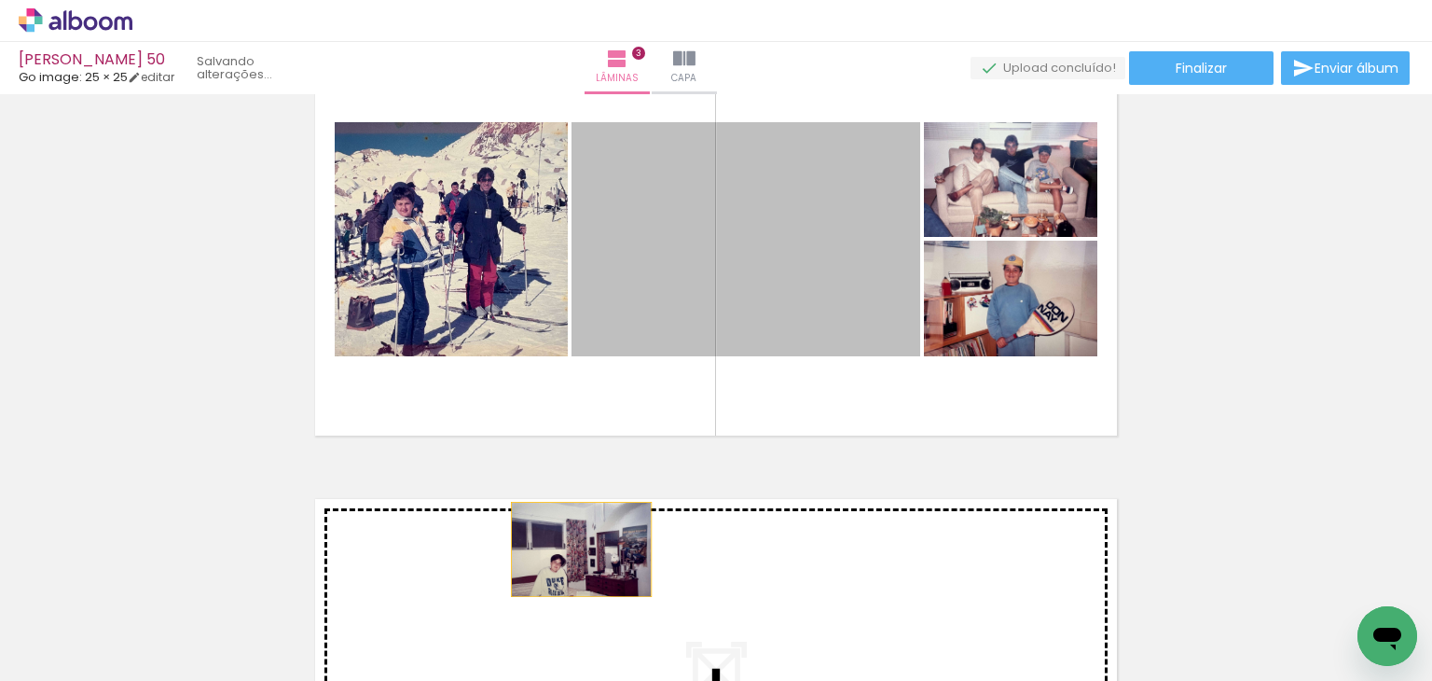
drag, startPoint x: 742, startPoint y: 408, endPoint x: 574, endPoint y: 549, distance: 219.1
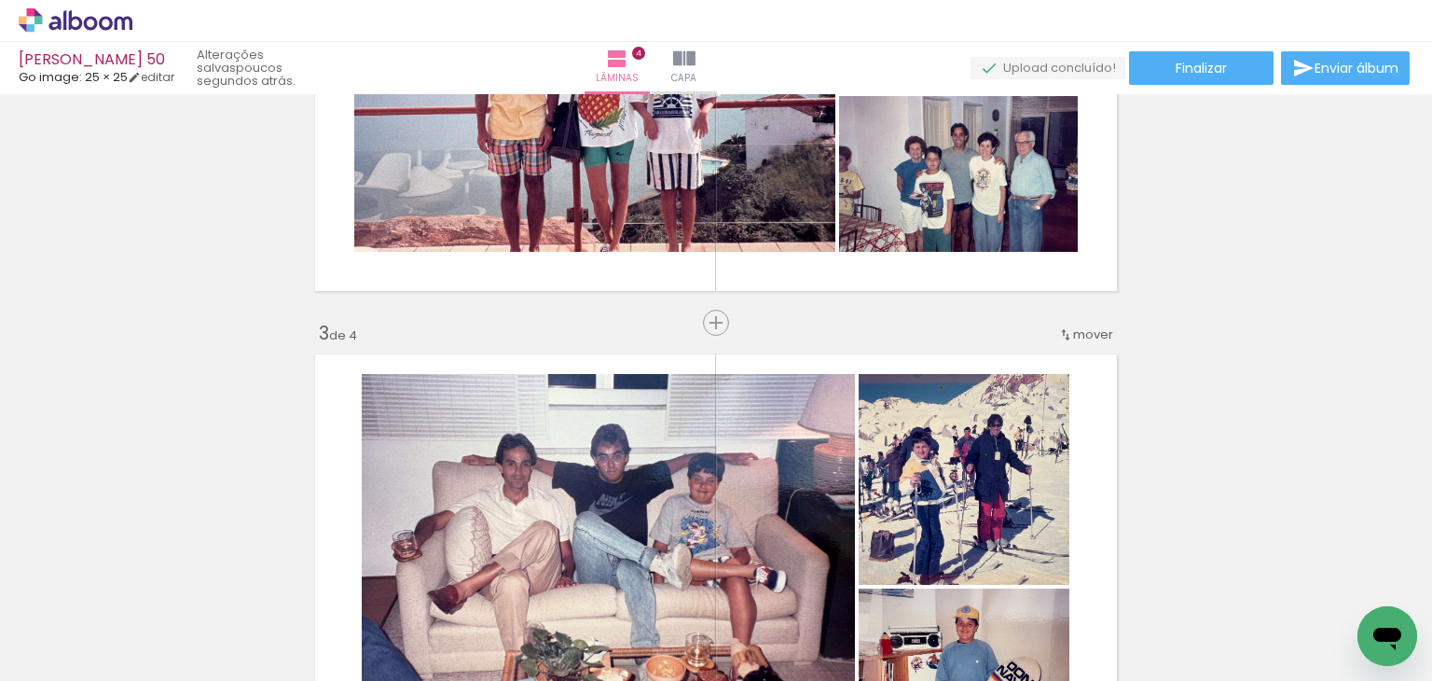
scroll to position [746, 0]
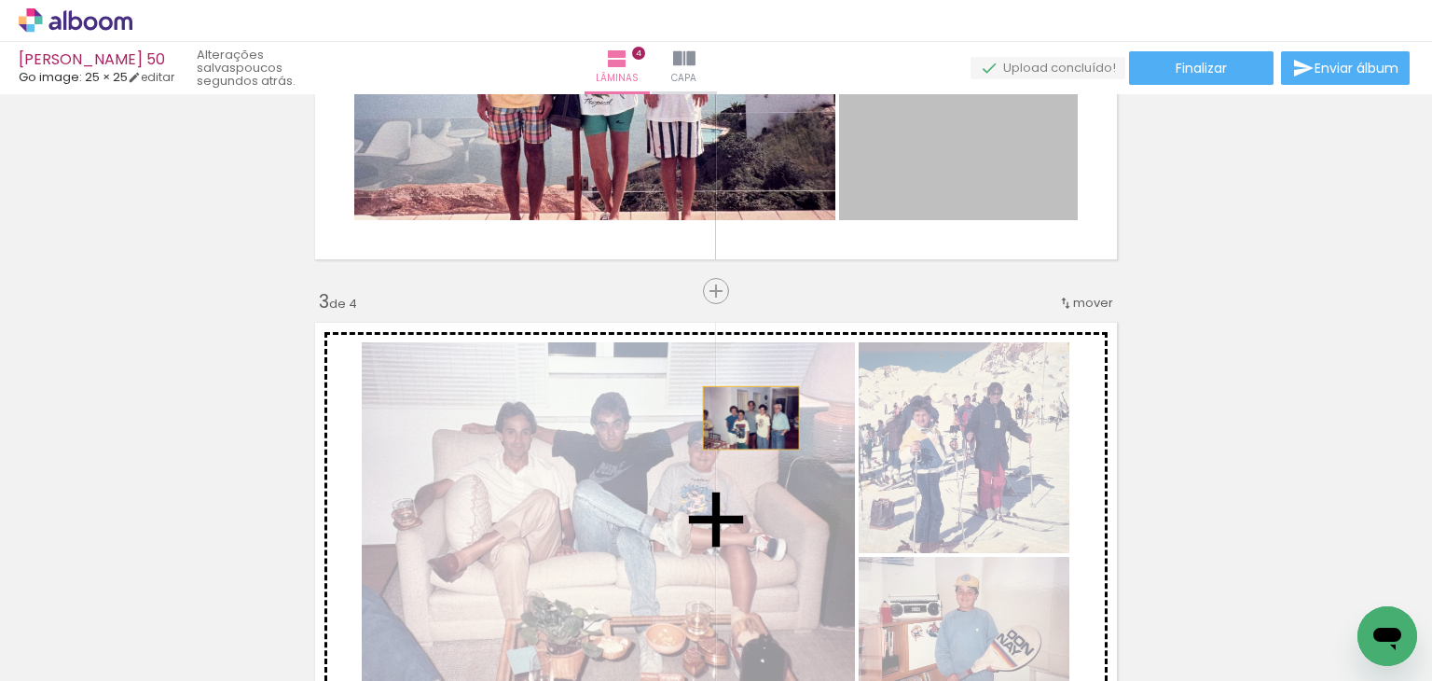
drag, startPoint x: 932, startPoint y: 172, endPoint x: 729, endPoint y: 441, distance: 336.8
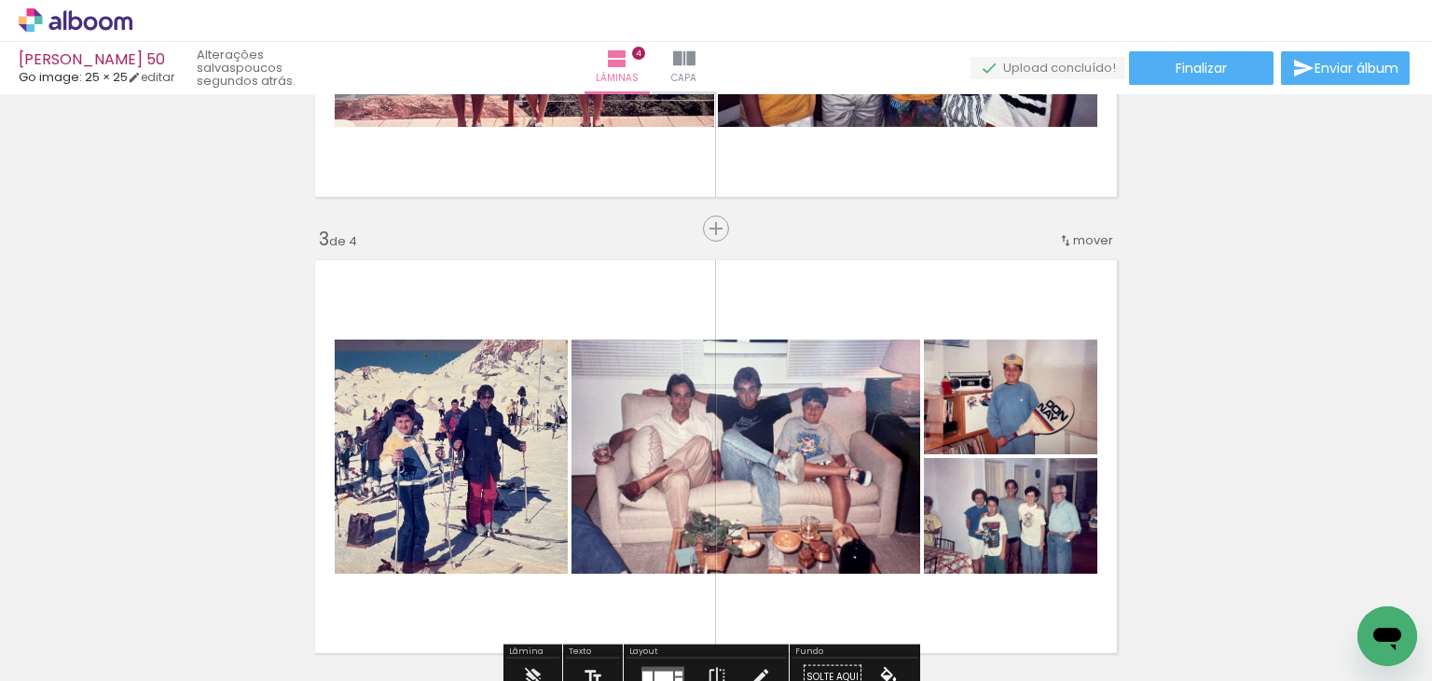
scroll to position [559, 0]
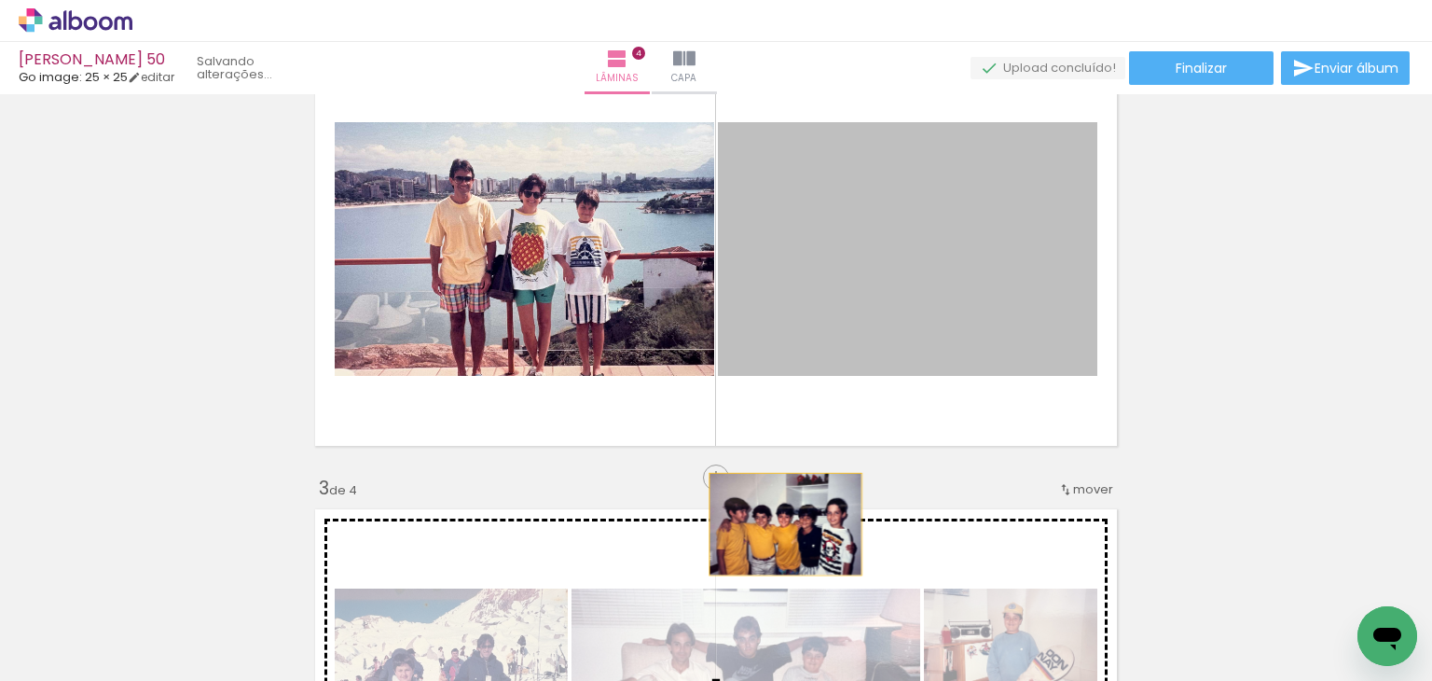
drag, startPoint x: 854, startPoint y: 270, endPoint x: 779, endPoint y: 524, distance: 264.6
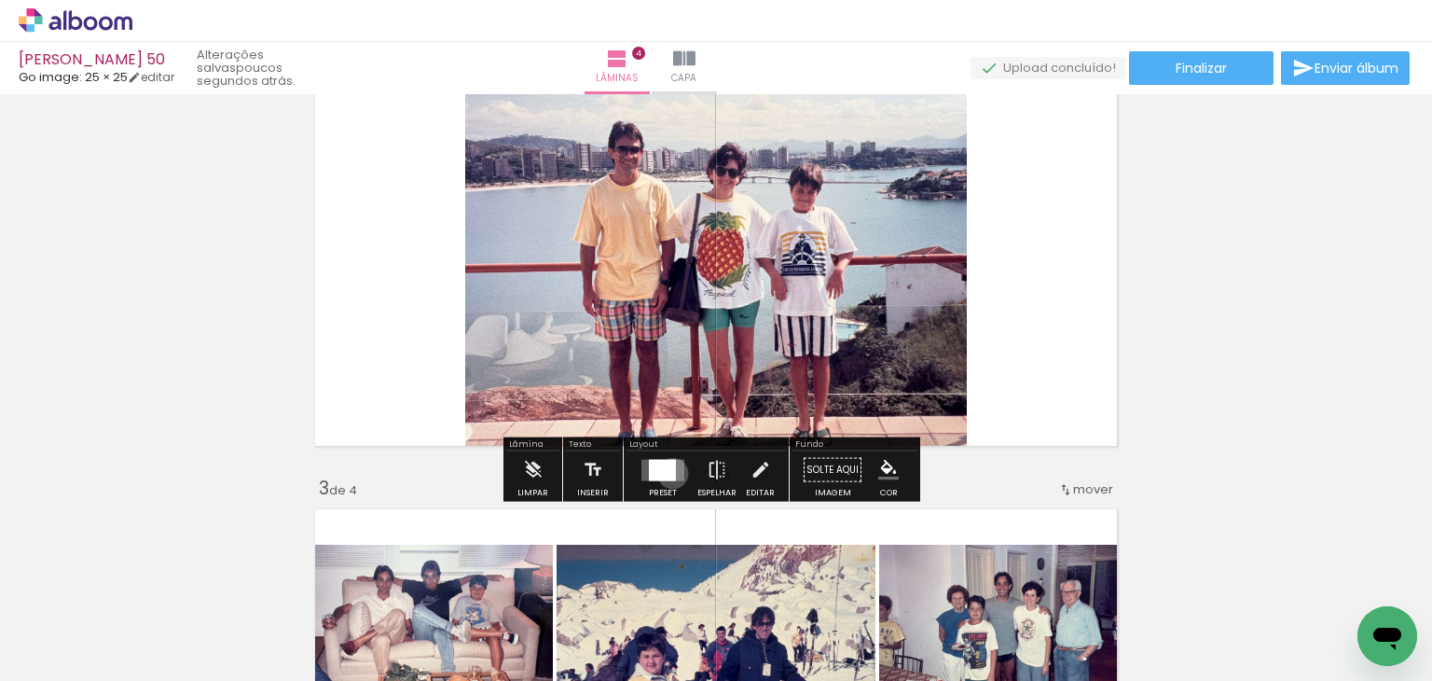
click at [669, 473] on div at bounding box center [662, 469] width 27 height 21
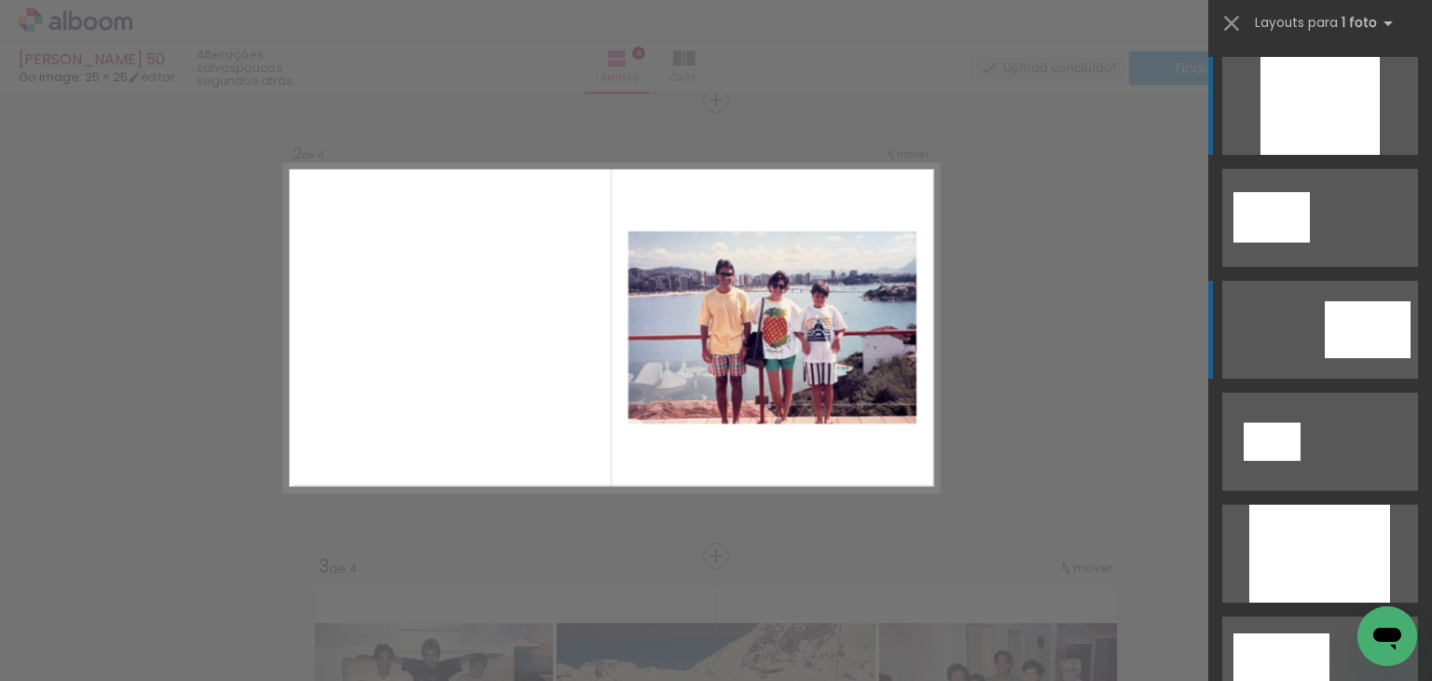
scroll to position [479, 0]
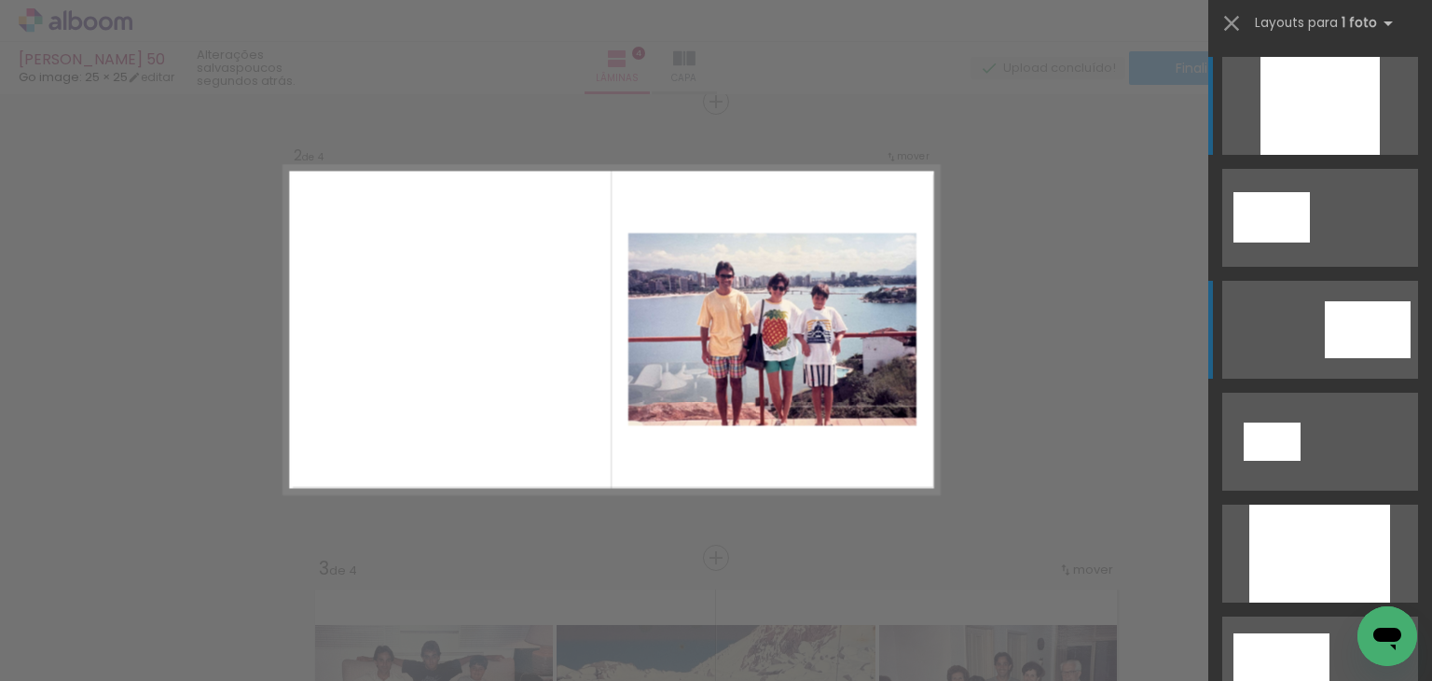
click at [1310, 242] on div at bounding box center [1272, 217] width 76 height 50
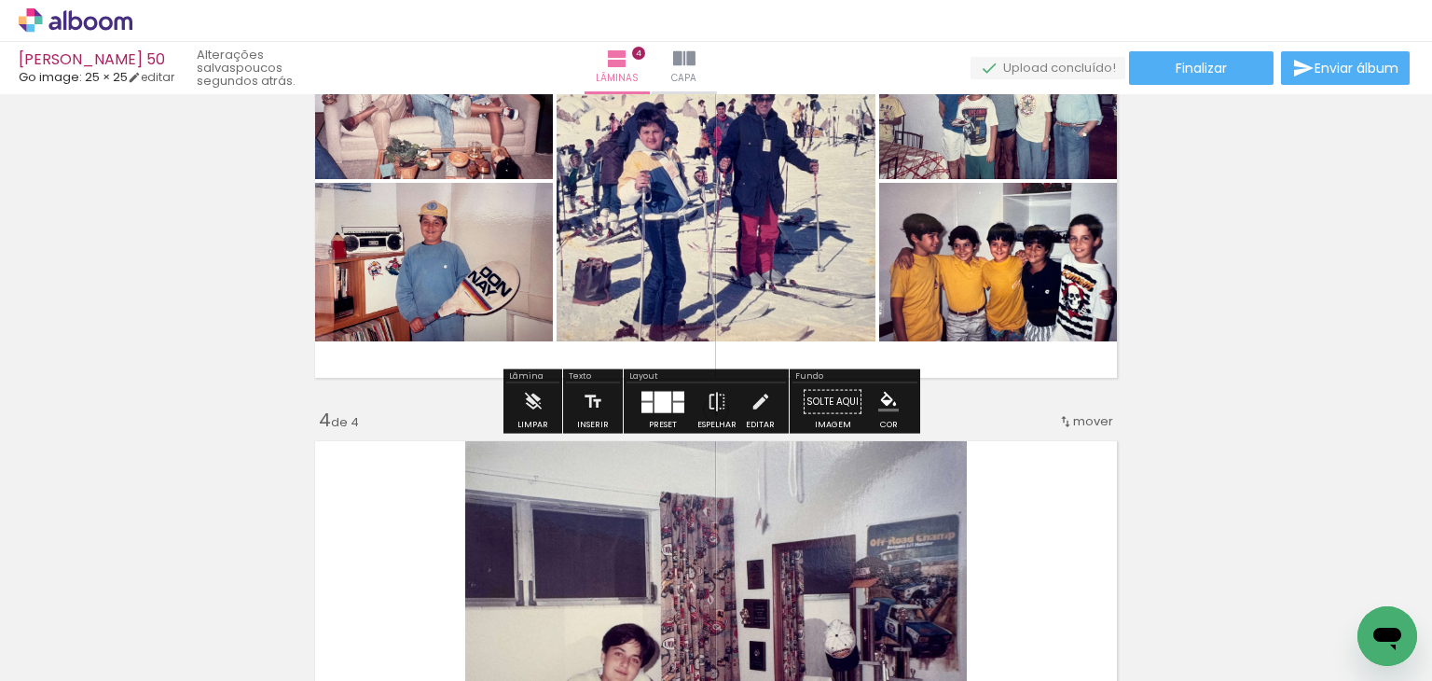
scroll to position [1039, 0]
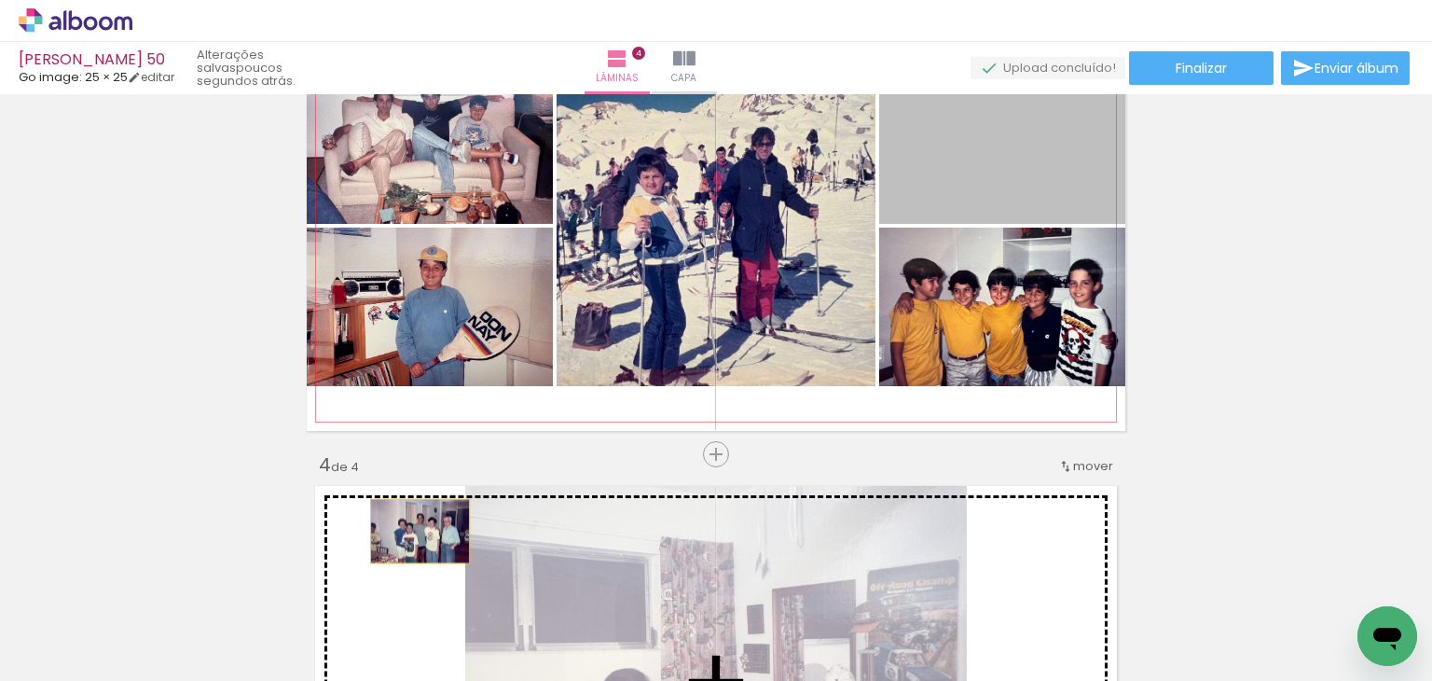
drag, startPoint x: 933, startPoint y: 177, endPoint x: 413, endPoint y: 531, distance: 628.9
click at [413, 531] on div "Inserir lâmina 1 de 4 Inserir lâmina 2 de 4 Inserir lâmina 3 de 4 Inserir lâmin…" at bounding box center [716, 202] width 1432 height 2281
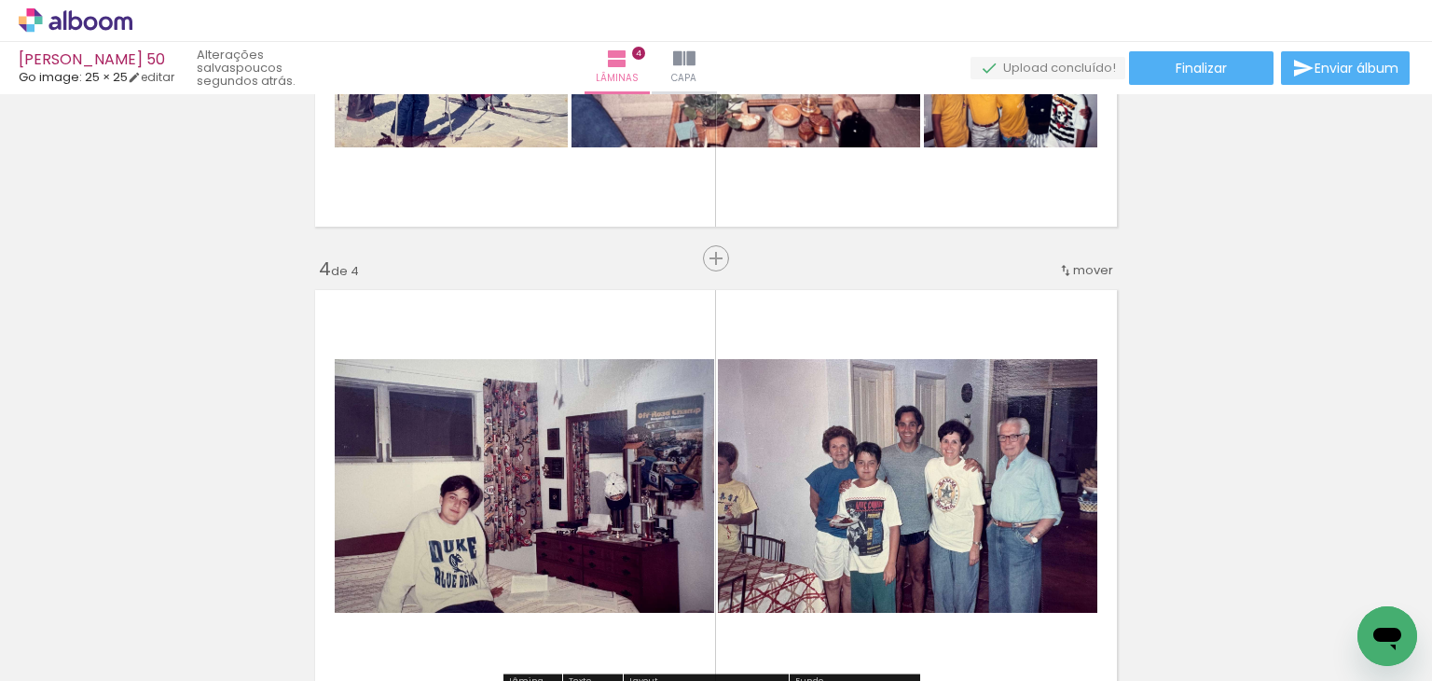
scroll to position [1225, 0]
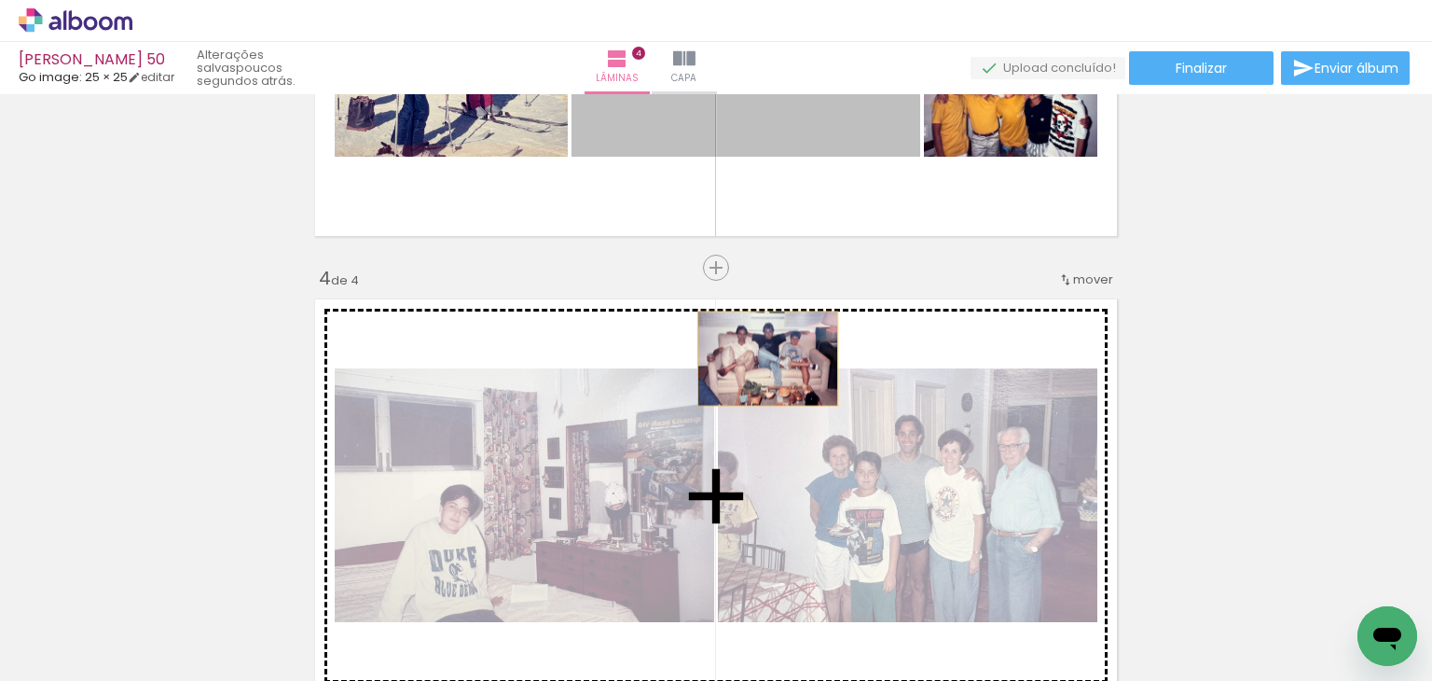
drag, startPoint x: 787, startPoint y: 135, endPoint x: 761, endPoint y: 358, distance: 224.4
click at [761, 358] on div "Inserir lâmina 1 de 4 Inserir lâmina 2 de 4 Inserir lâmina 3 de 4 Inserir lâmin…" at bounding box center [716, 16] width 1432 height 2281
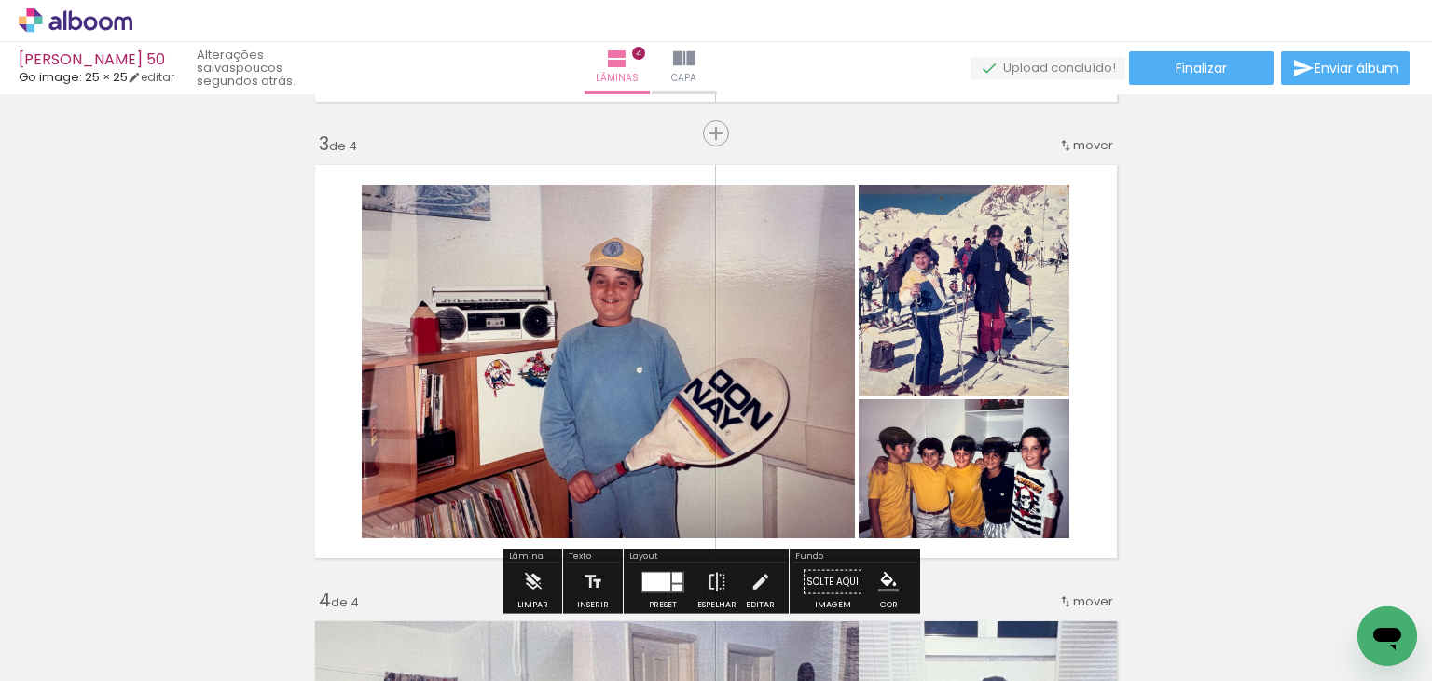
scroll to position [945, 0]
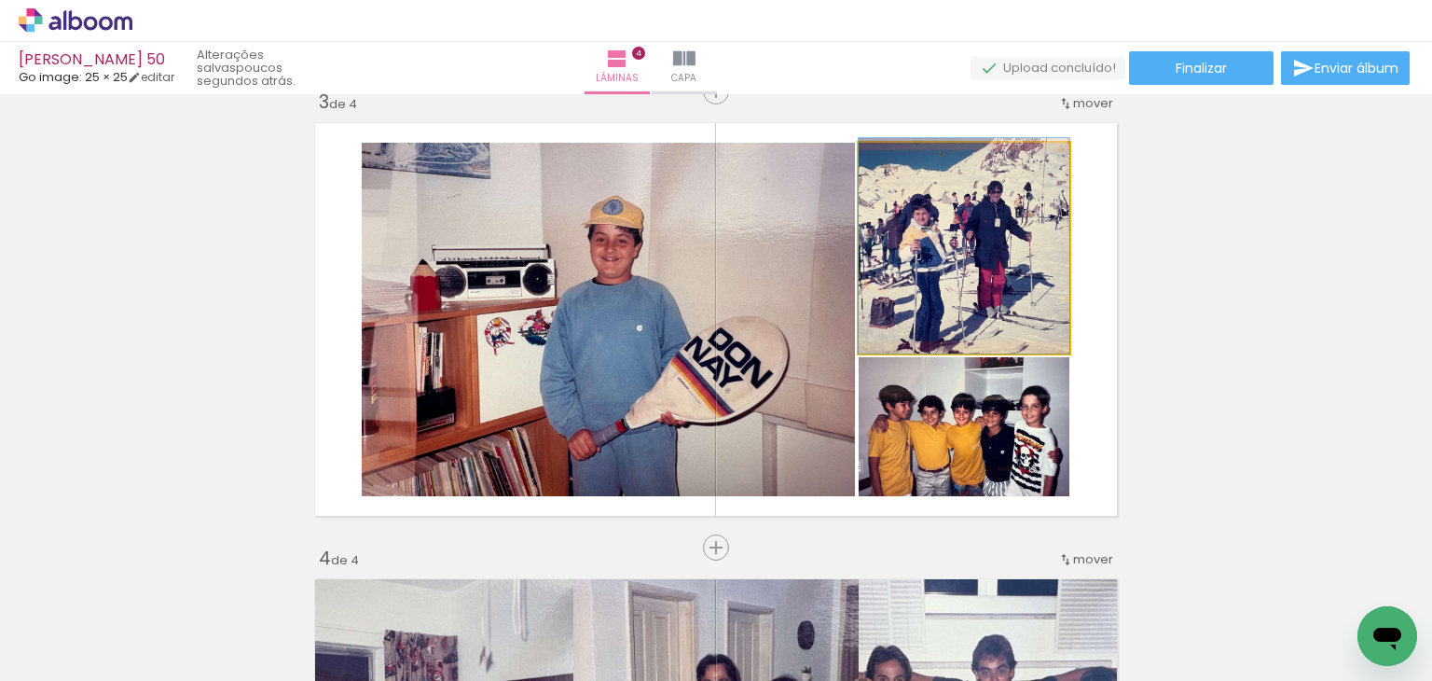
drag, startPoint x: 981, startPoint y: 241, endPoint x: 987, endPoint y: 218, distance: 24.2
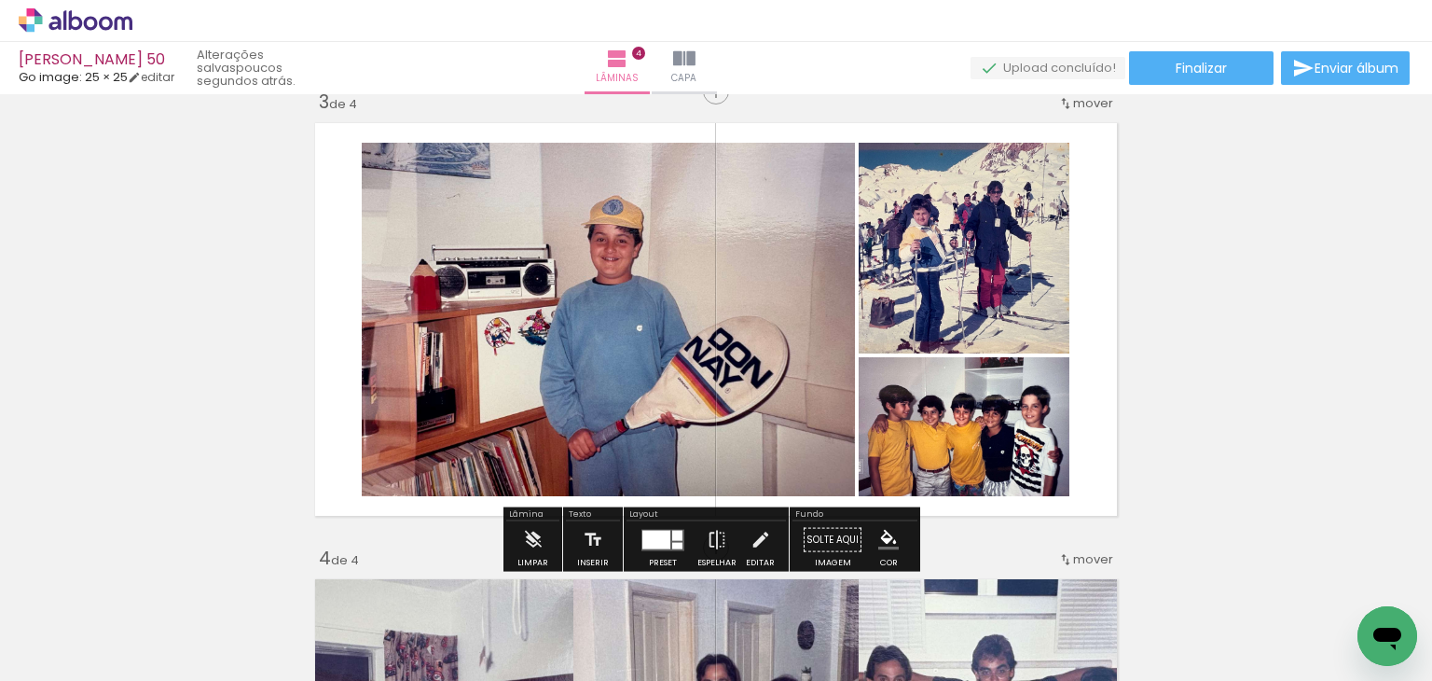
scroll to position [1412, 0]
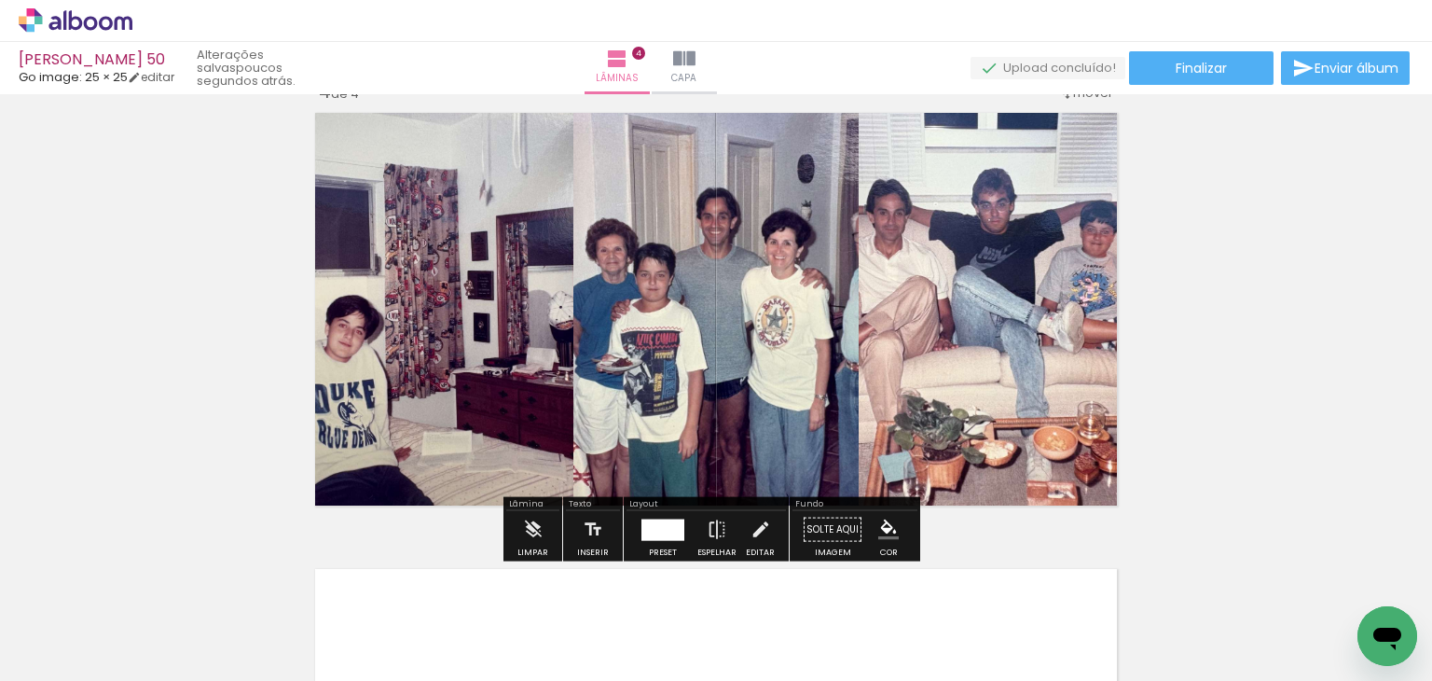
click at [670, 524] on div at bounding box center [663, 528] width 32 height 21
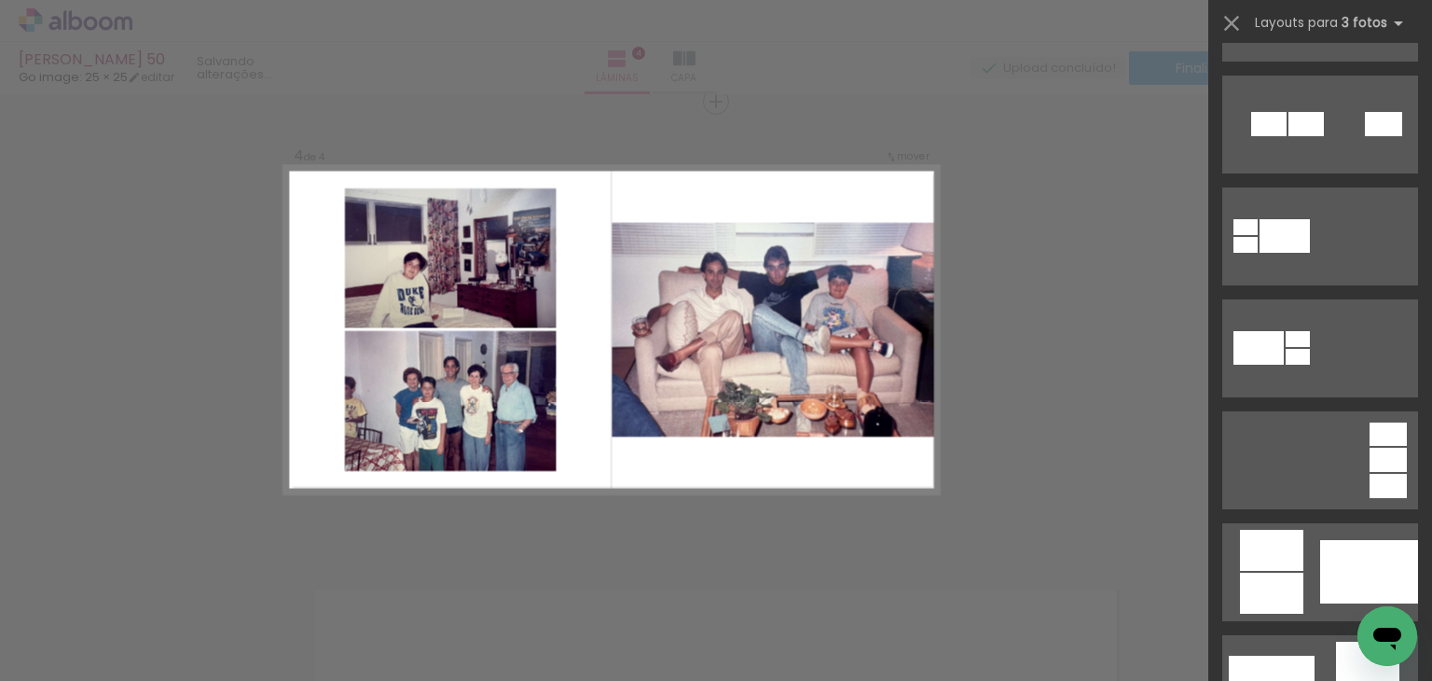
scroll to position [1026, 0]
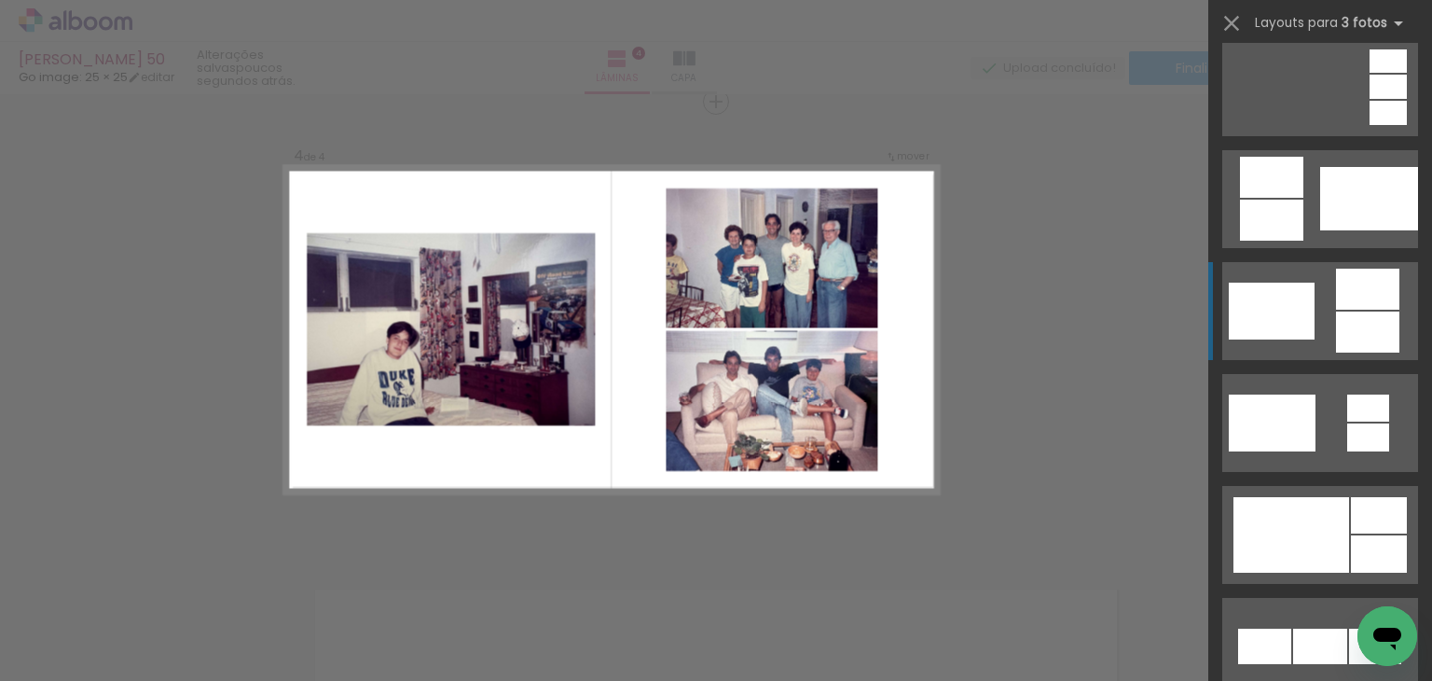
click at [1283, 497] on div at bounding box center [1292, 535] width 116 height 76
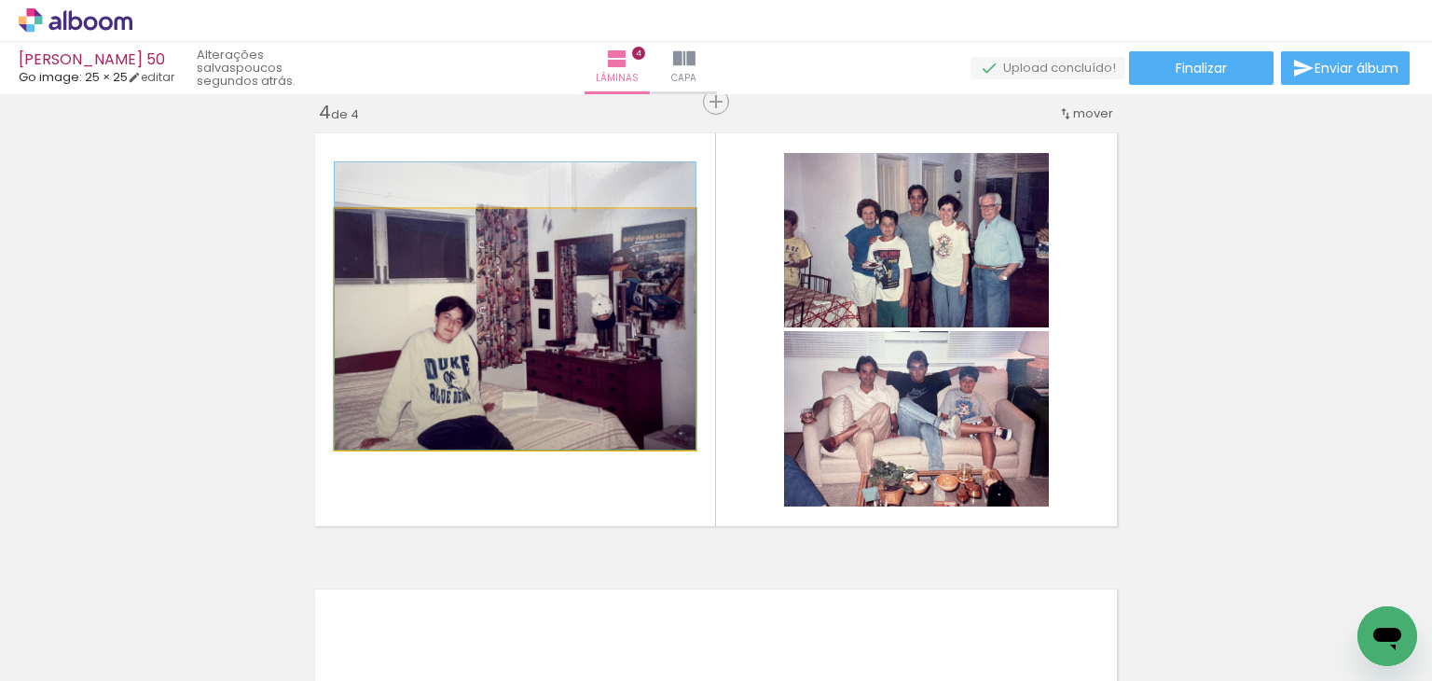
drag, startPoint x: 527, startPoint y: 344, endPoint x: 539, endPoint y: 270, distance: 74.6
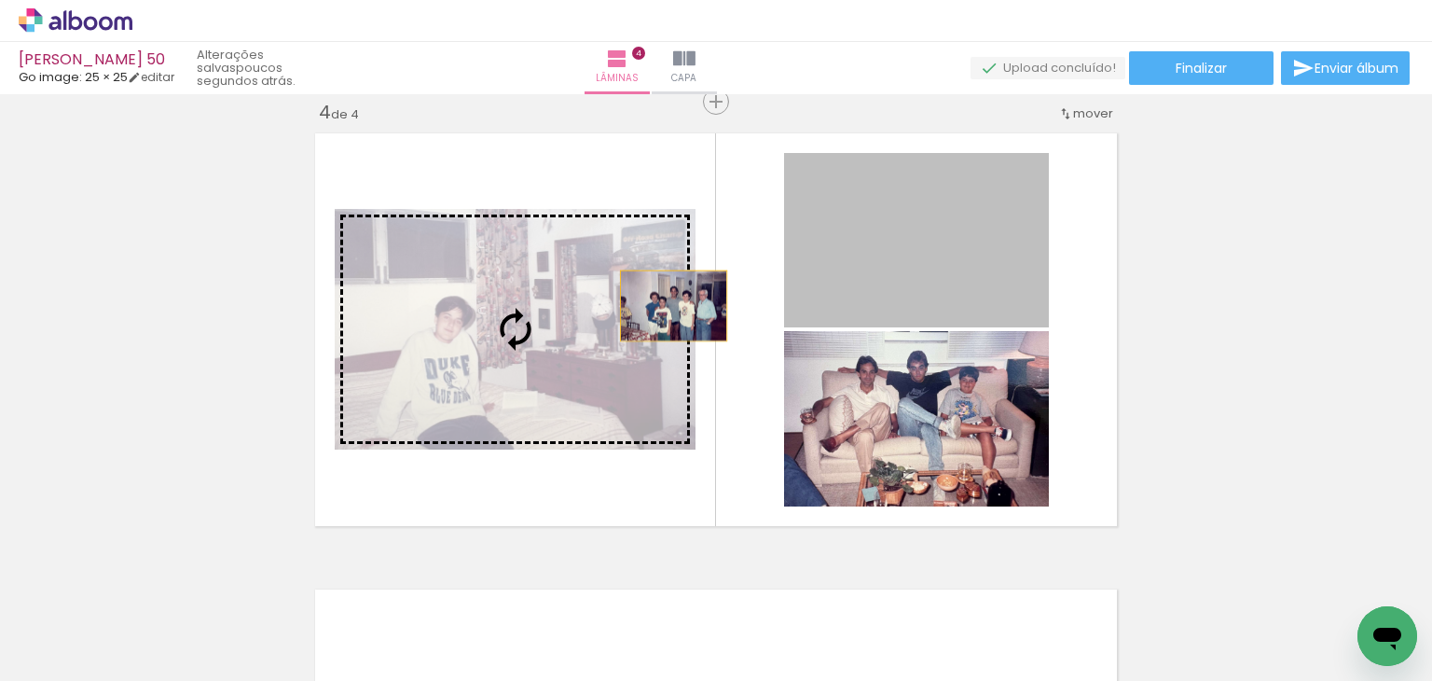
drag, startPoint x: 928, startPoint y: 263, endPoint x: 642, endPoint y: 314, distance: 289.9
click at [0, 0] on slot at bounding box center [0, 0] width 0 height 0
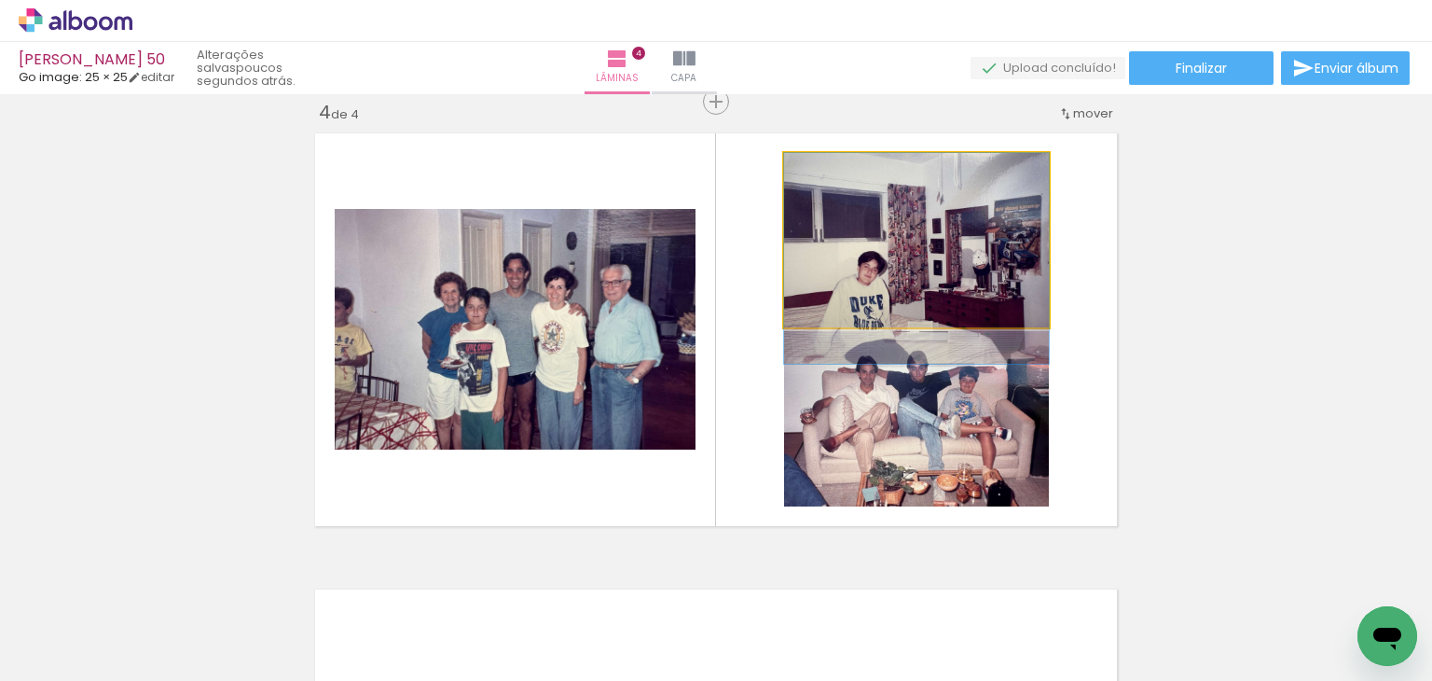
drag, startPoint x: 917, startPoint y: 260, endPoint x: 886, endPoint y: 466, distance: 208.5
click at [0, 0] on slot at bounding box center [0, 0] width 0 height 0
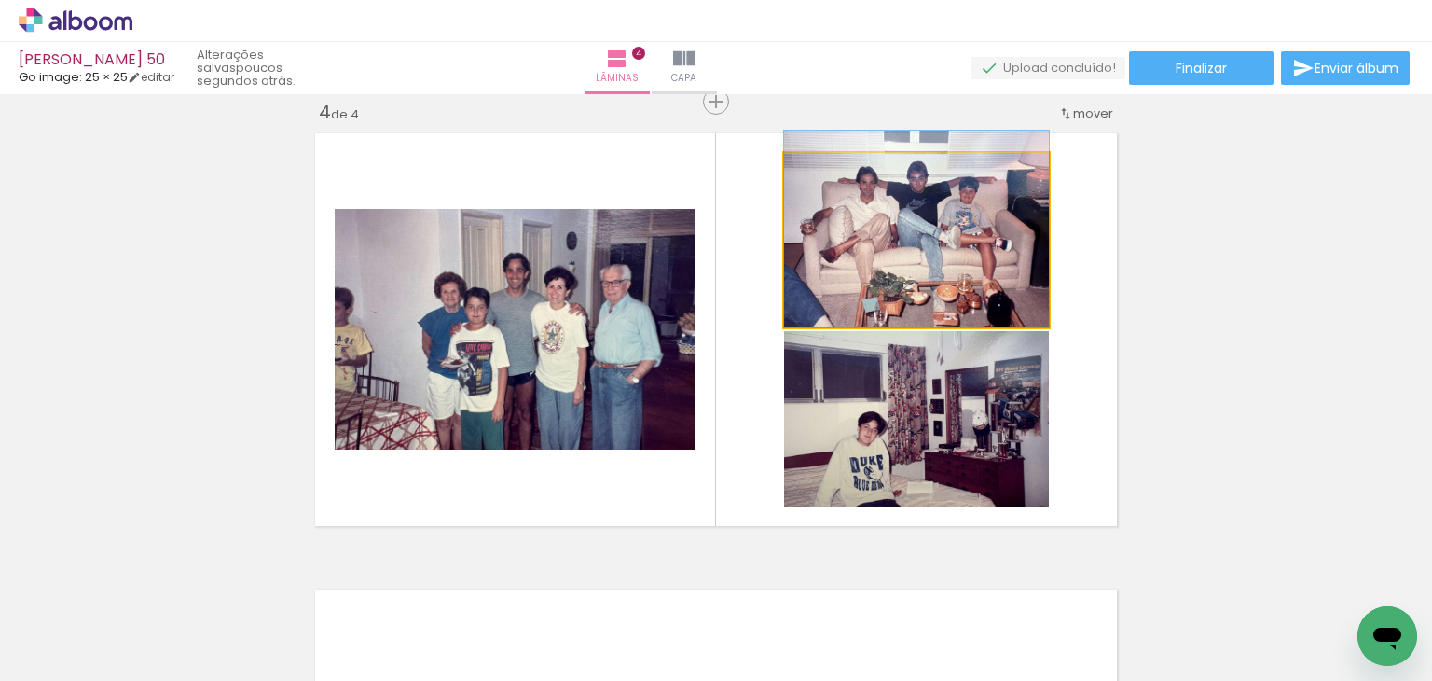
drag, startPoint x: 955, startPoint y: 282, endPoint x: 955, endPoint y: 255, distance: 26.1
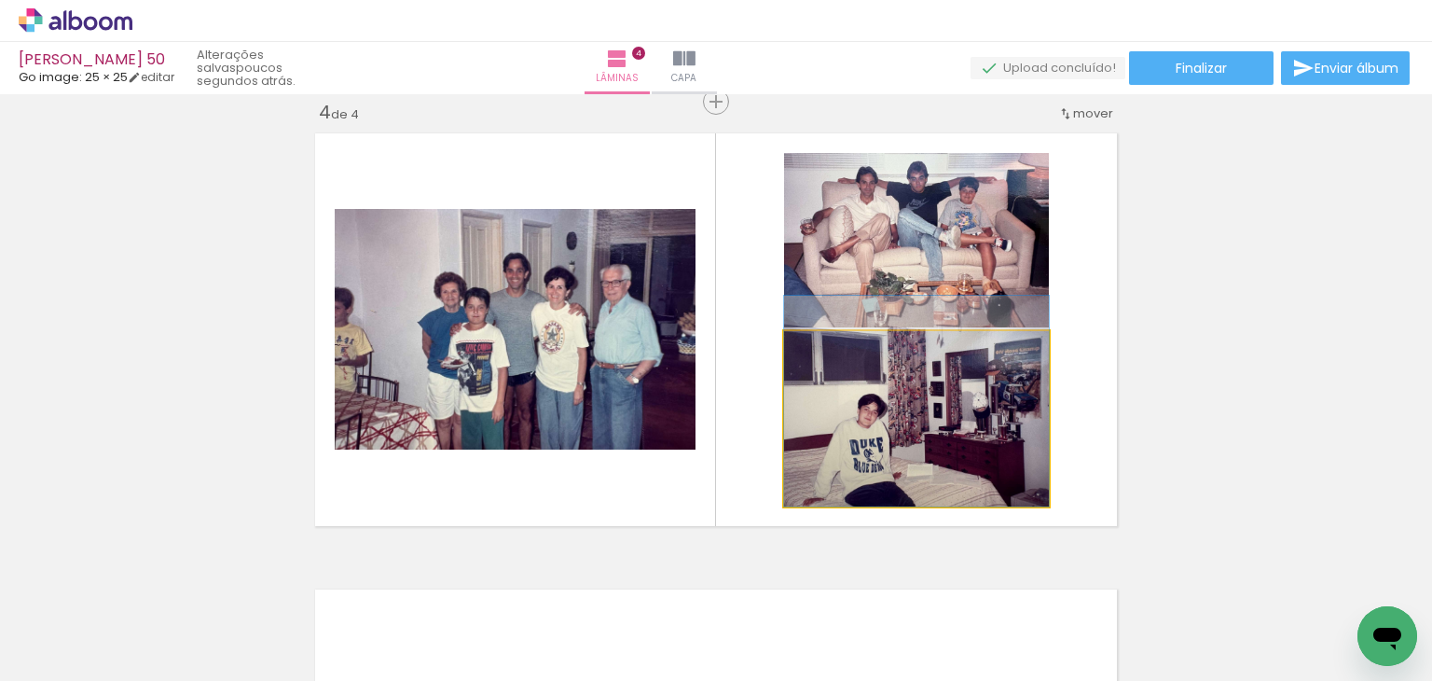
drag, startPoint x: 940, startPoint y: 425, endPoint x: 930, endPoint y: 389, distance: 37.8
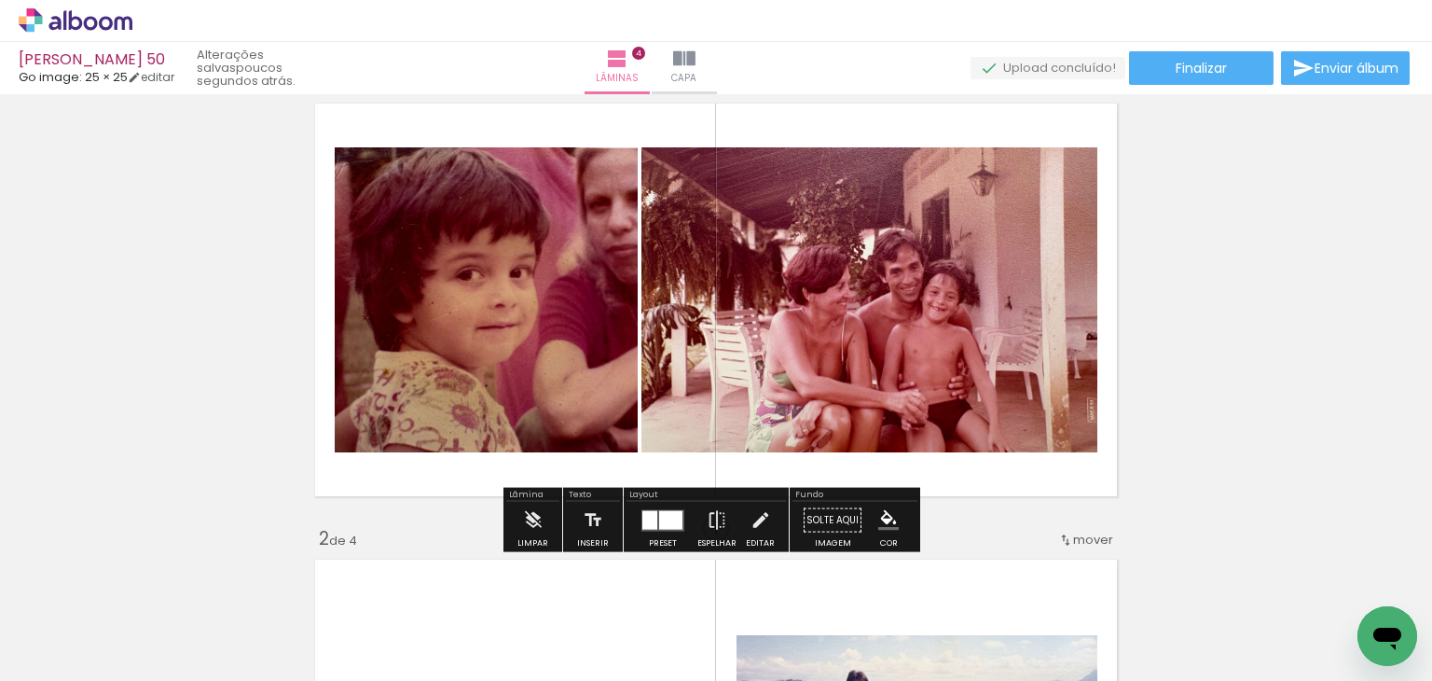
scroll to position [0, 0]
